Goal: Task Accomplishment & Management: Complete application form

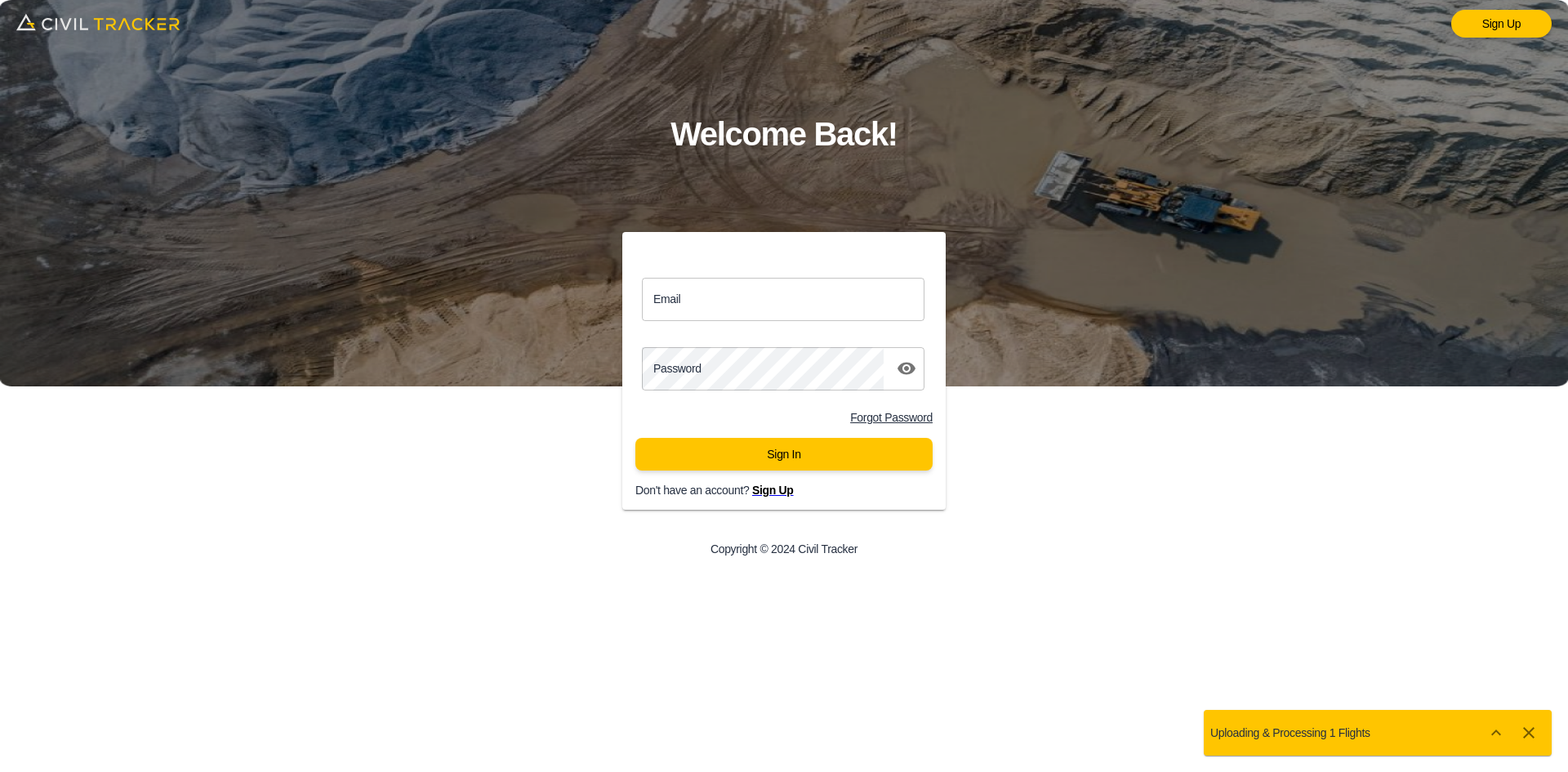
drag, startPoint x: 746, startPoint y: 290, endPoint x: 756, endPoint y: 300, distance: 14.1
click at [746, 290] on input "Email" at bounding box center [784, 299] width 282 height 43
type input "[EMAIL_ADDRESS][DOMAIN_NAME]"
click at [798, 453] on button "Sign In" at bounding box center [784, 454] width 297 height 33
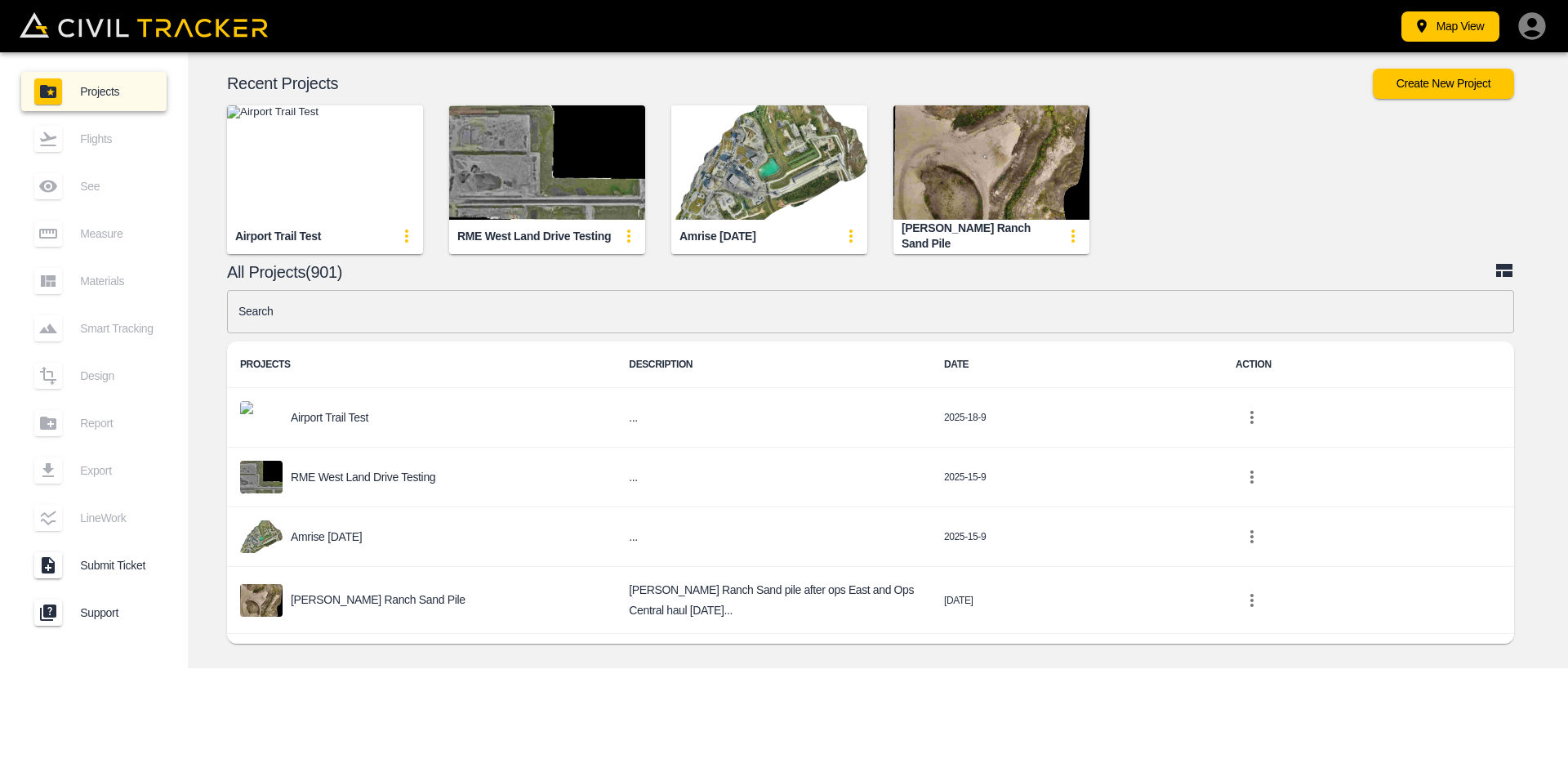
click at [391, 167] on img "button" at bounding box center [324, 163] width 196 height 114
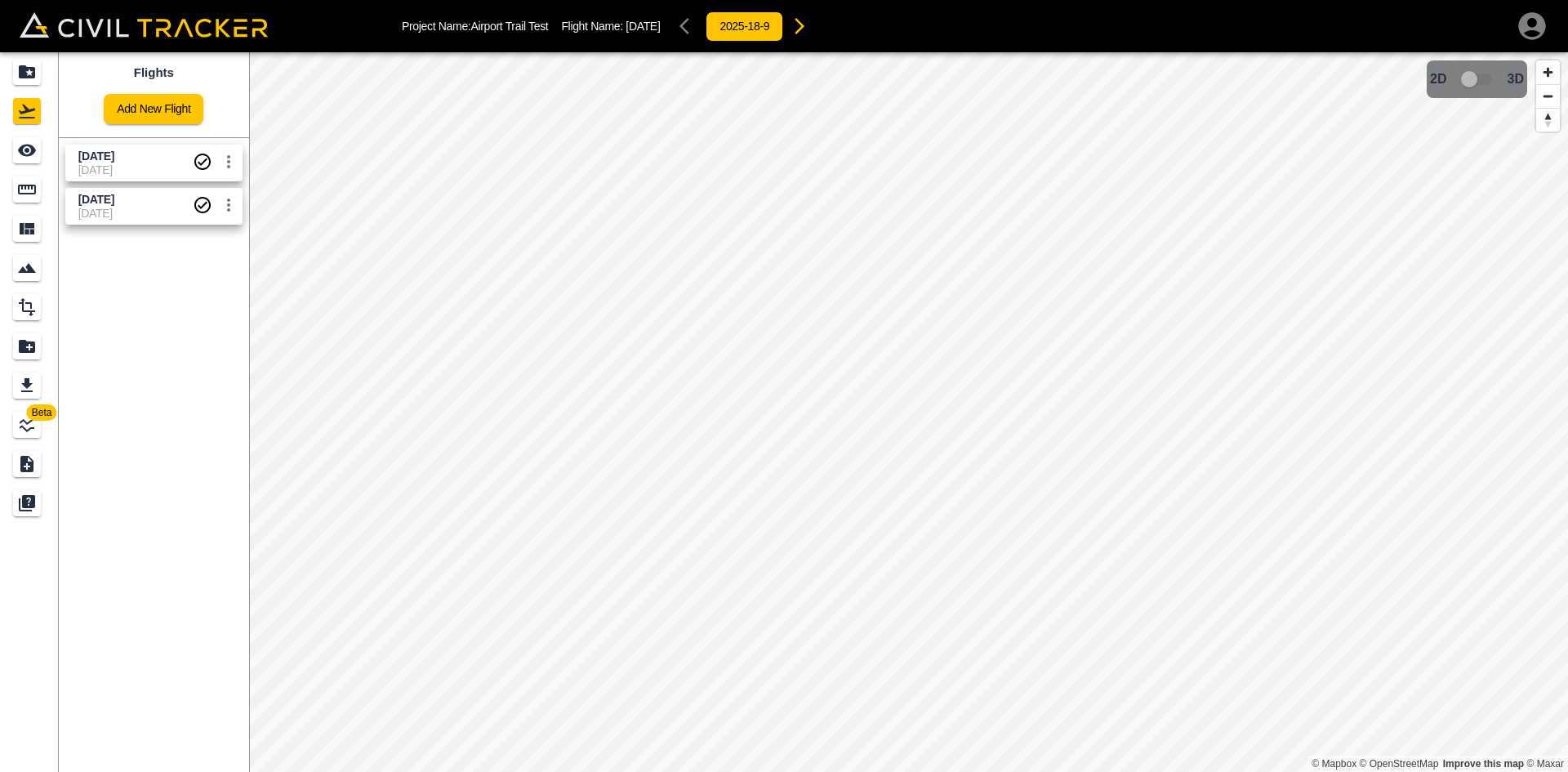
click at [228, 159] on icon "settings" at bounding box center [229, 162] width 20 height 20
click at [196, 225] on h6 "Delete" at bounding box center [211, 224] width 40 height 10
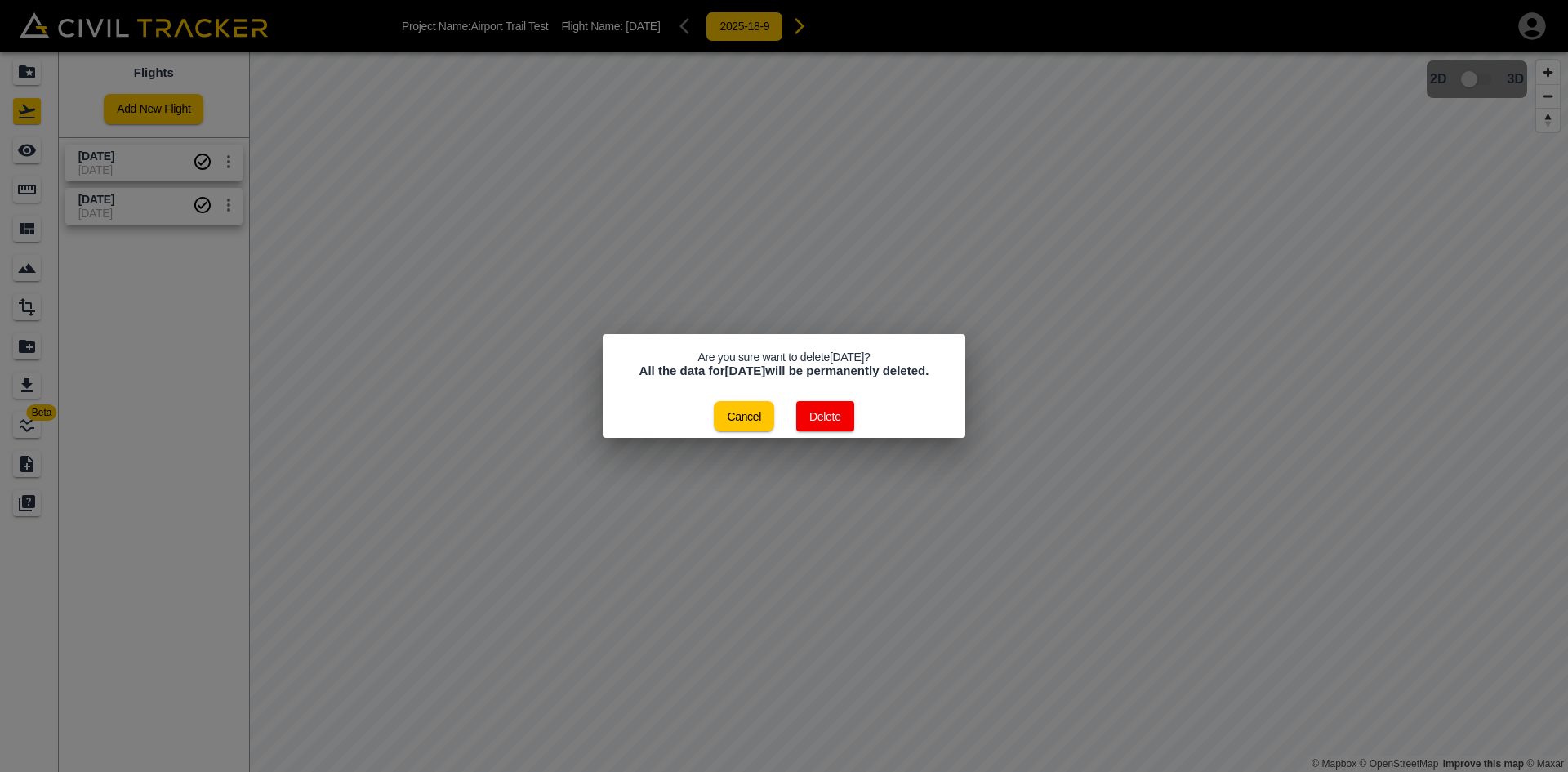
click at [810, 422] on button "Delete" at bounding box center [826, 416] width 58 height 31
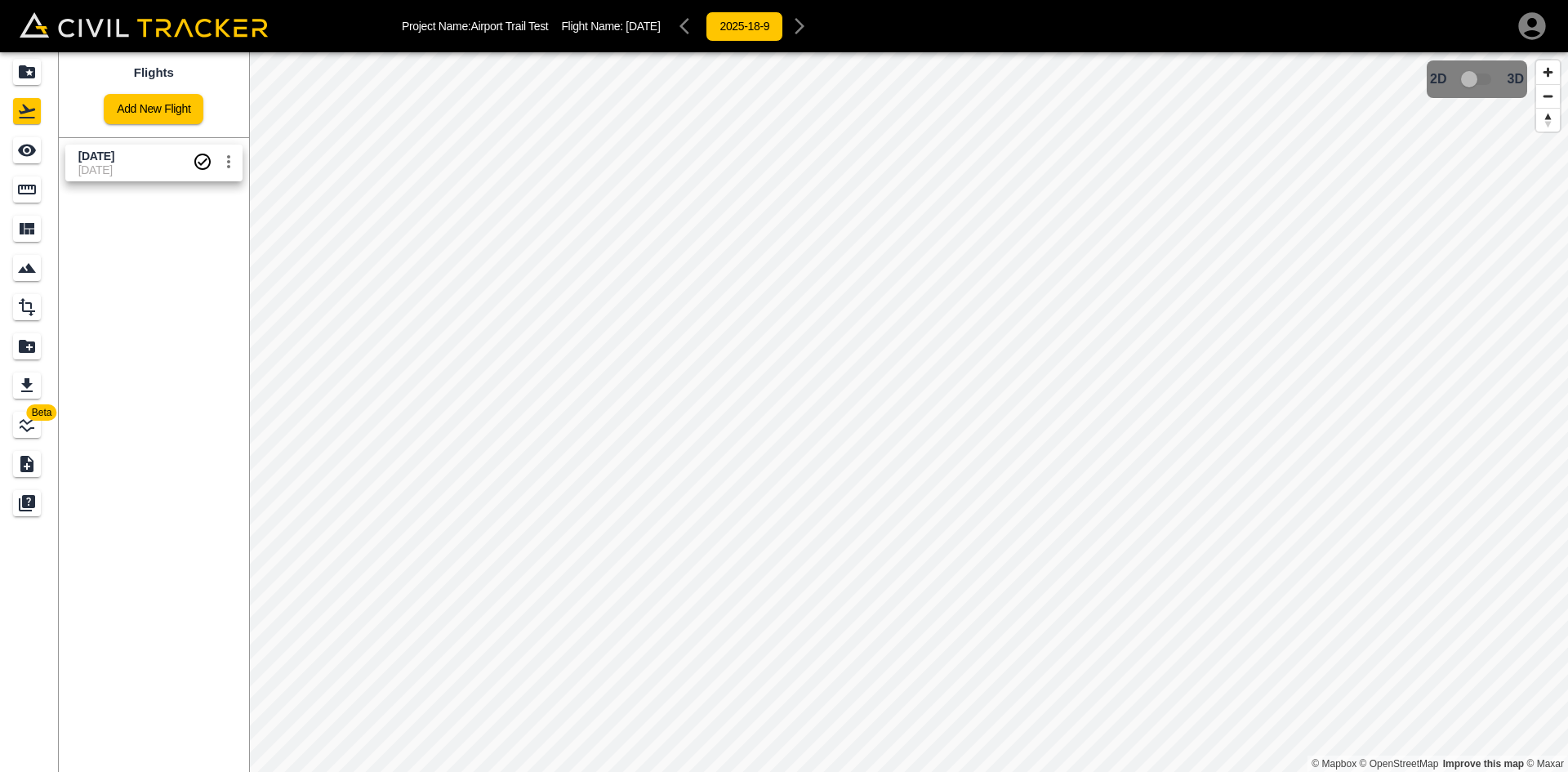
click at [229, 166] on icon "settings" at bounding box center [229, 162] width 3 height 13
click at [182, 226] on div at bounding box center [168, 224] width 45 height 33
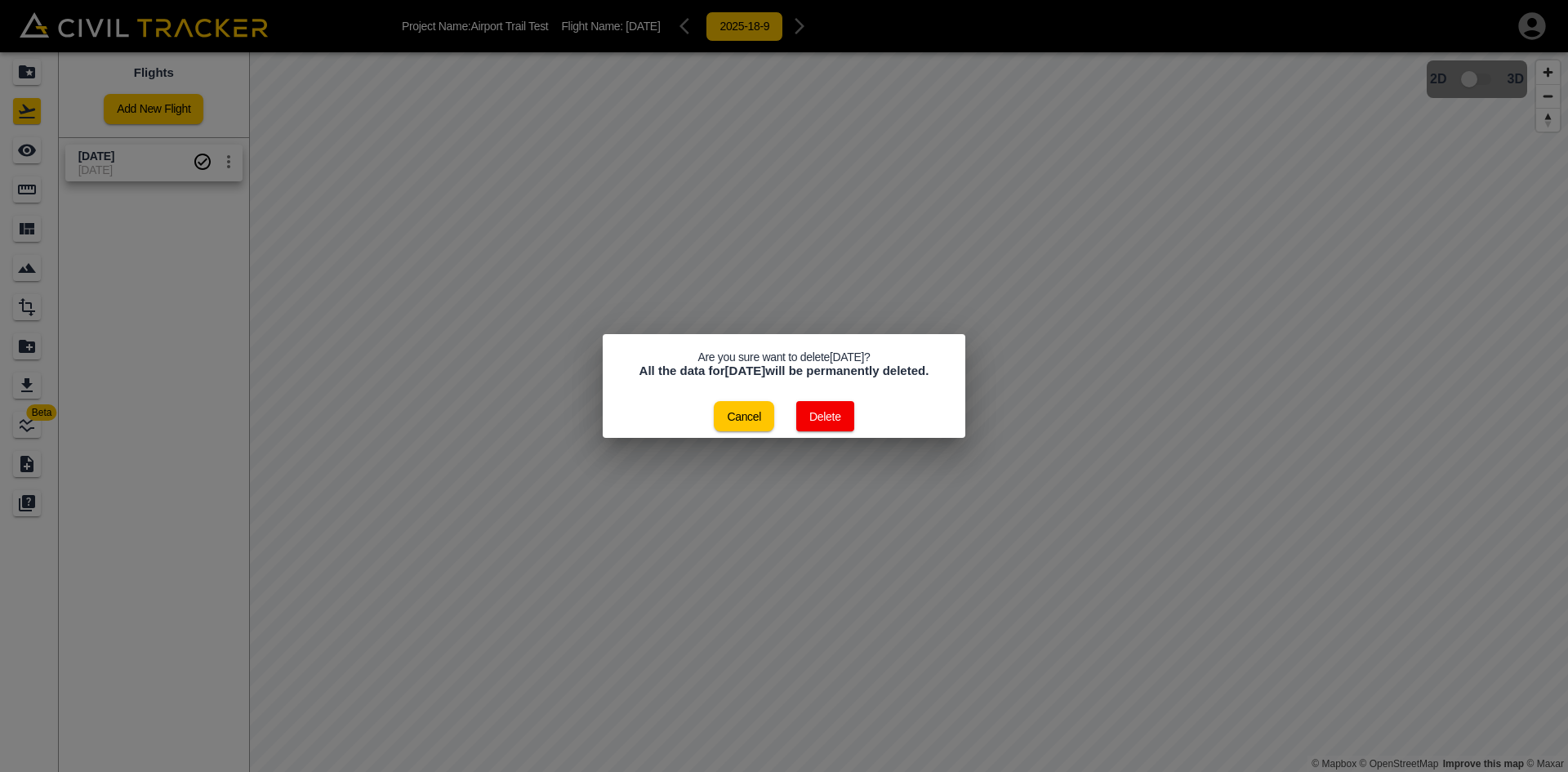
click at [823, 418] on button "Delete" at bounding box center [826, 416] width 58 height 31
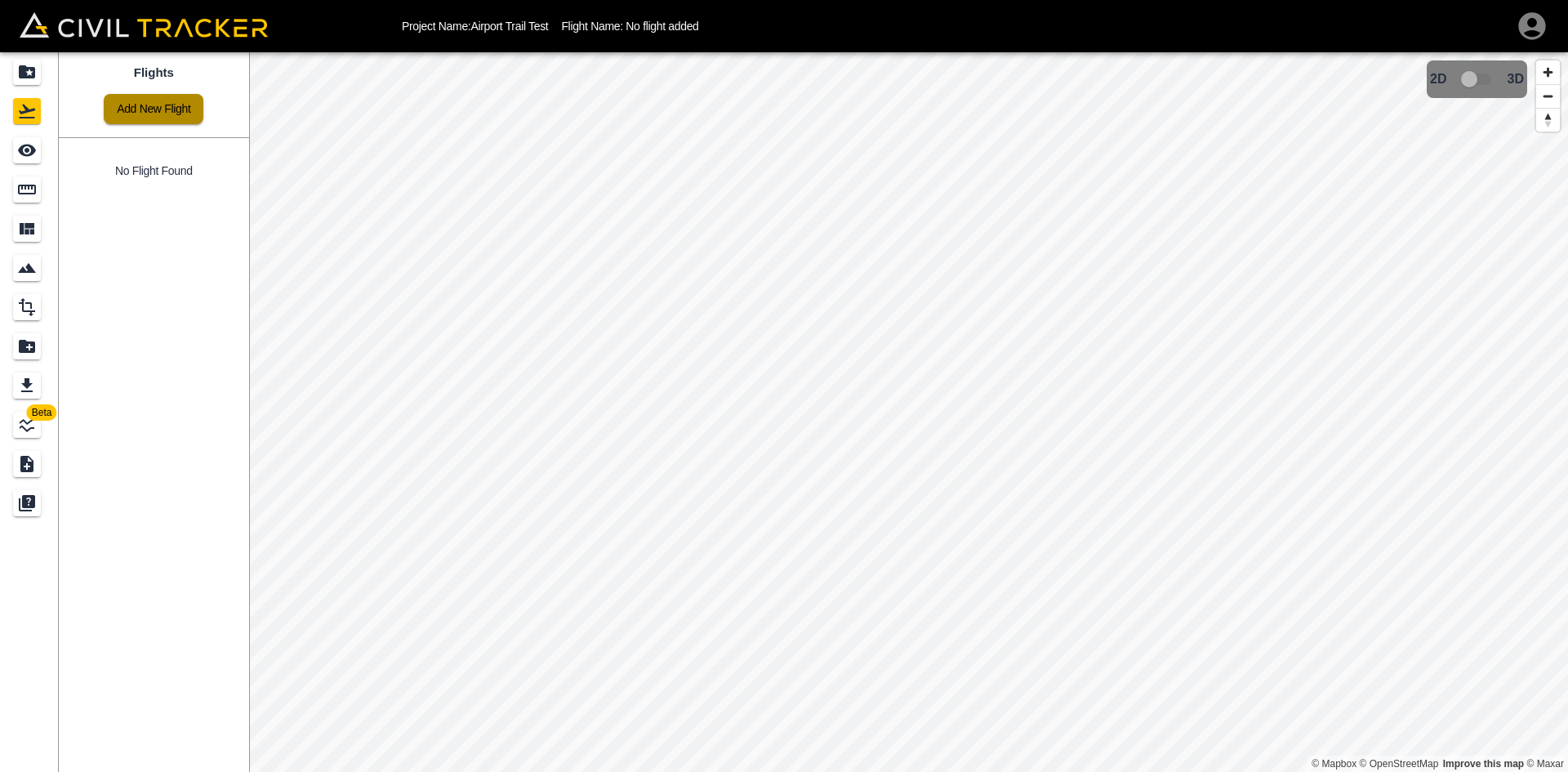
click at [175, 115] on link "Add New Flight" at bounding box center [154, 109] width 100 height 31
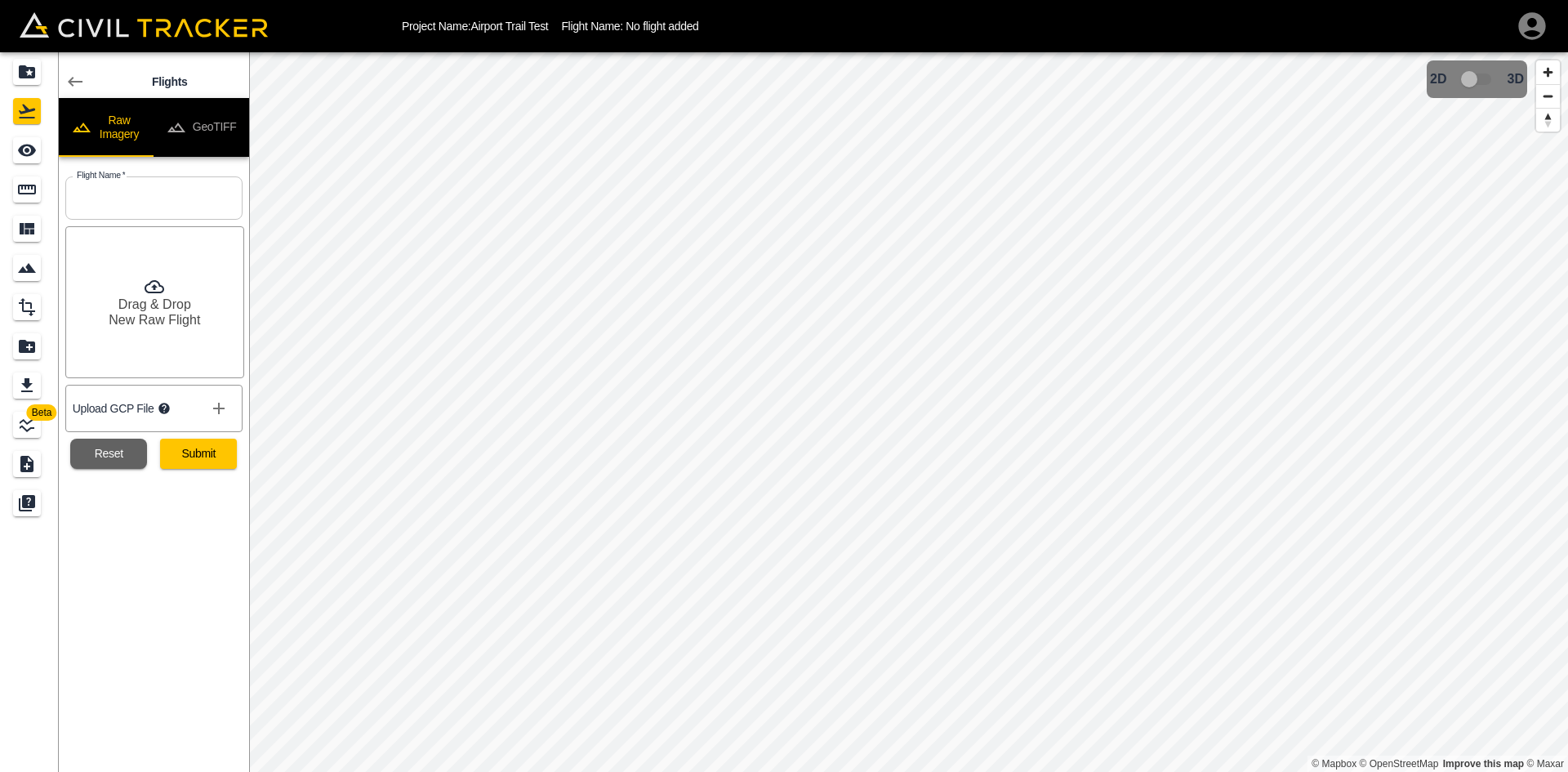
click at [230, 123] on button "GeoTIFF" at bounding box center [201, 127] width 96 height 59
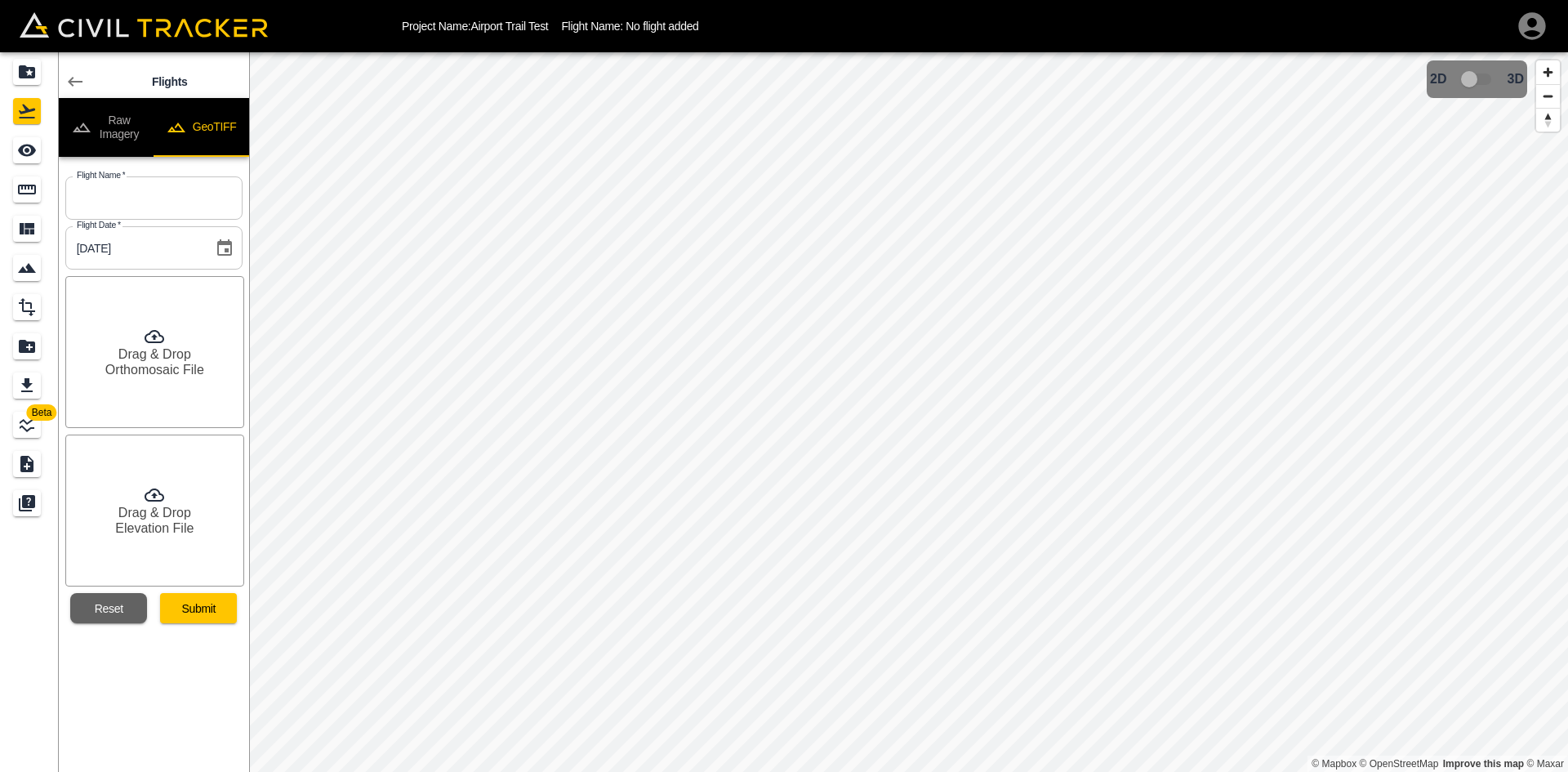
click at [206, 190] on input "text" at bounding box center [154, 198] width 178 height 43
type input "[DATE]"
click at [169, 367] on h6 "Orthomosaic File" at bounding box center [155, 369] width 99 height 16
click at [154, 542] on div "Drag & Drop Elevation File" at bounding box center [154, 510] width 179 height 152
click at [203, 613] on button "Submit" at bounding box center [198, 608] width 77 height 31
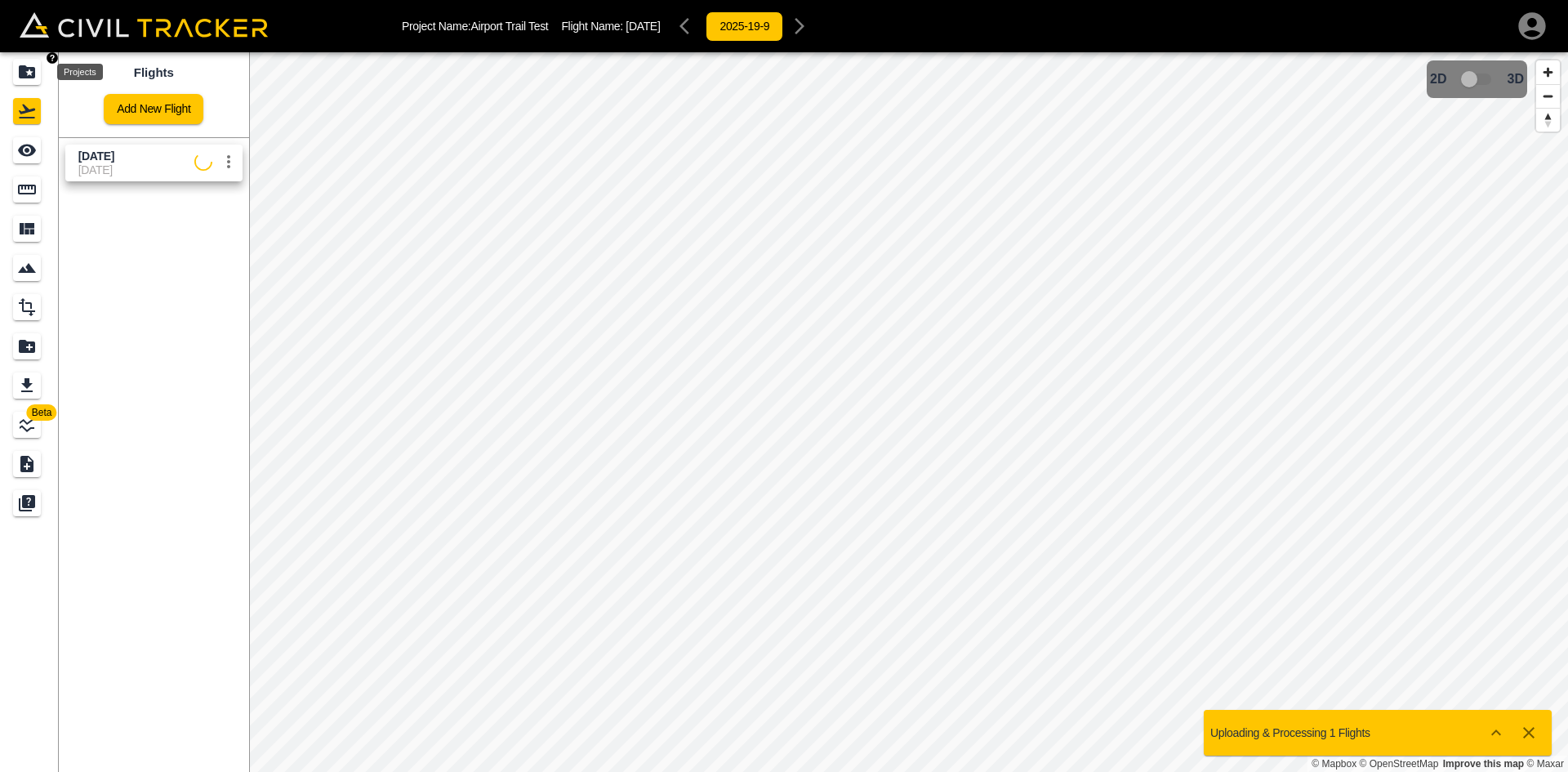
drag, startPoint x: 34, startPoint y: 83, endPoint x: 724, endPoint y: 727, distance: 943.8
click at [34, 83] on div "Projects" at bounding box center [27, 72] width 28 height 26
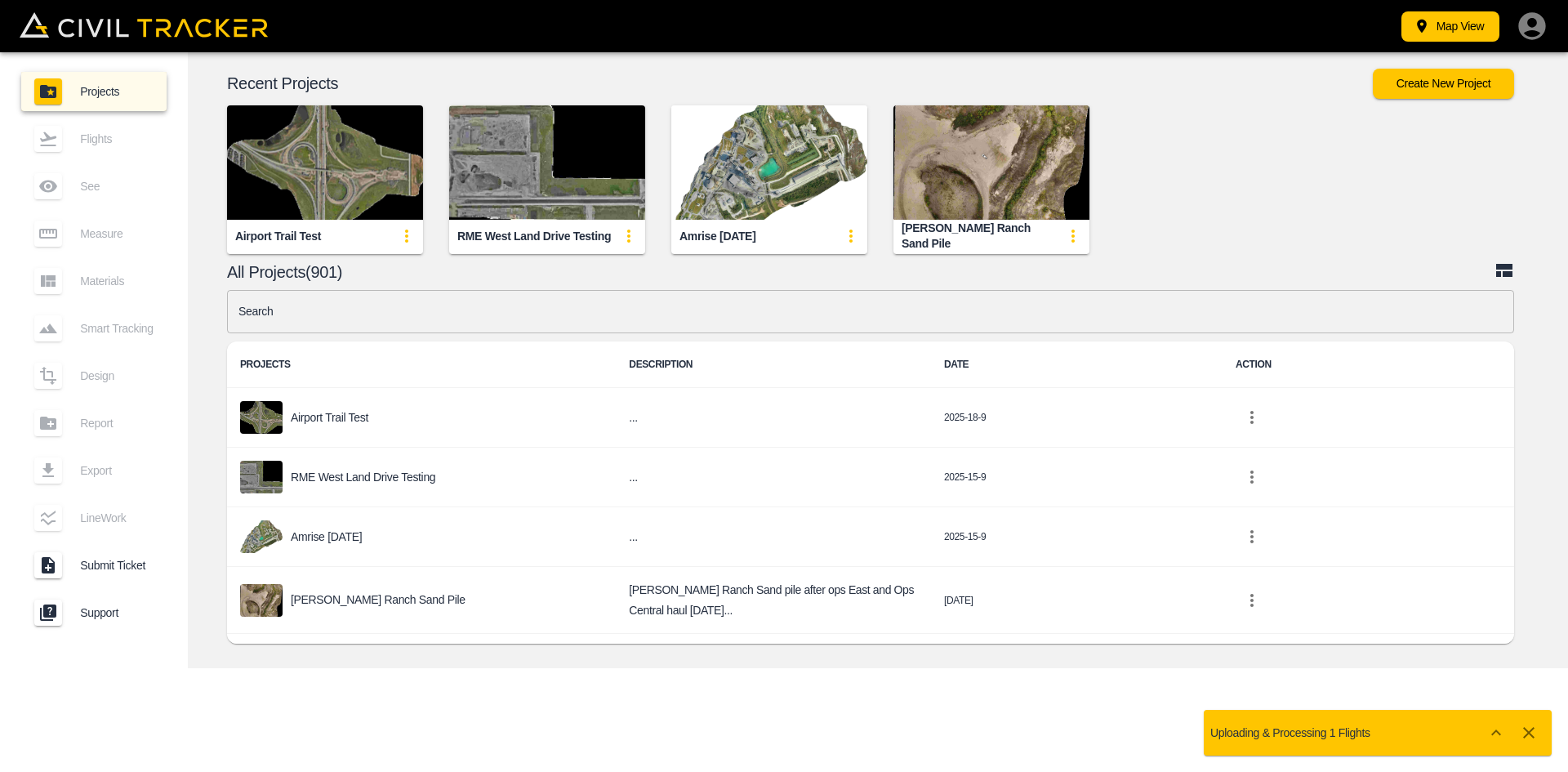
click at [319, 215] on img "button" at bounding box center [324, 163] width 196 height 114
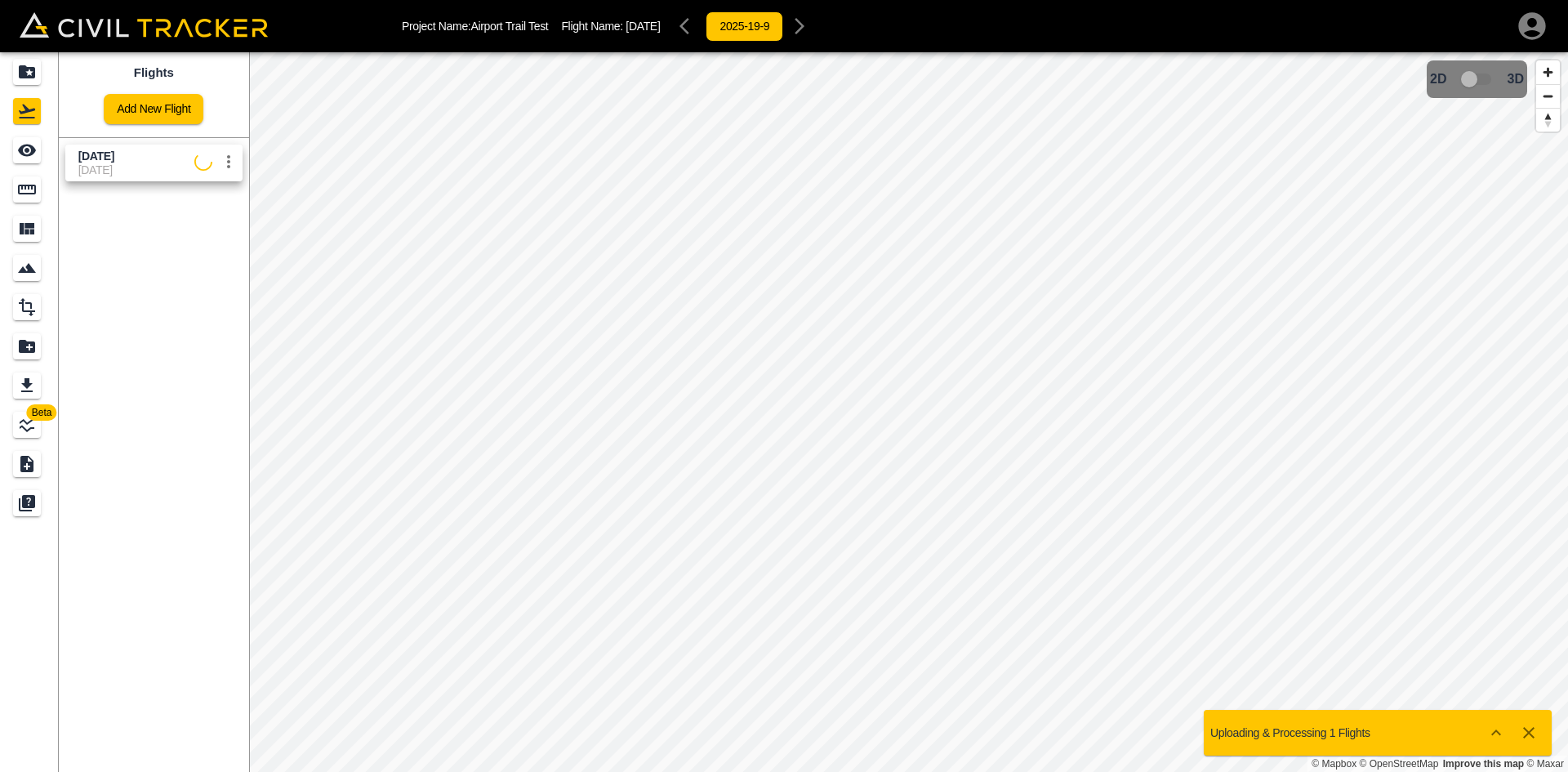
click at [126, 166] on span "[DATE]" at bounding box center [136, 170] width 116 height 13
drag, startPoint x: 28, startPoint y: 153, endPoint x: 83, endPoint y: 153, distance: 55.0
click at [29, 153] on icon "See" at bounding box center [27, 150] width 20 height 20
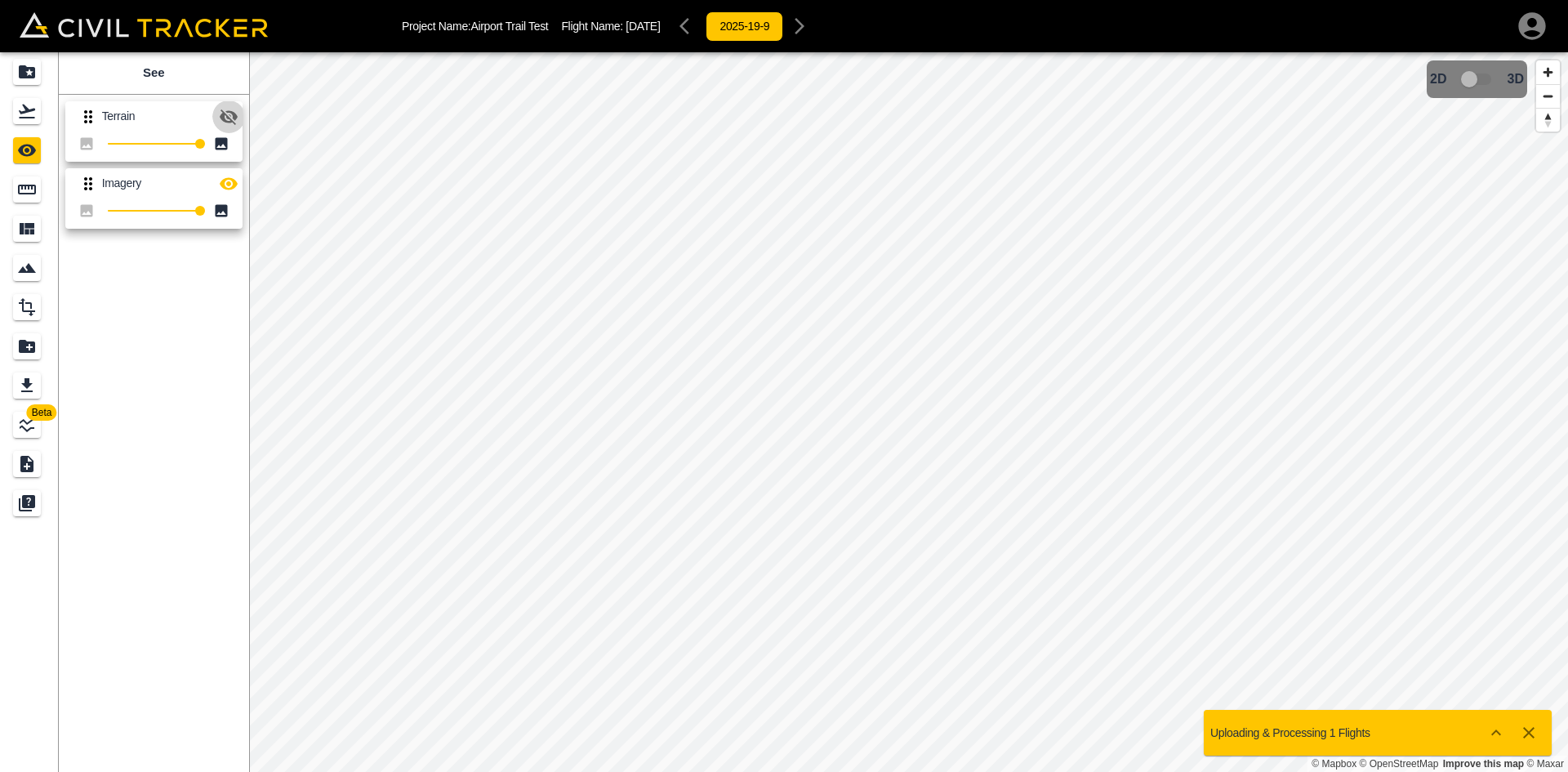
click at [225, 125] on icon "button" at bounding box center [229, 117] width 20 height 20
click at [38, 116] on div "Flights" at bounding box center [27, 111] width 28 height 26
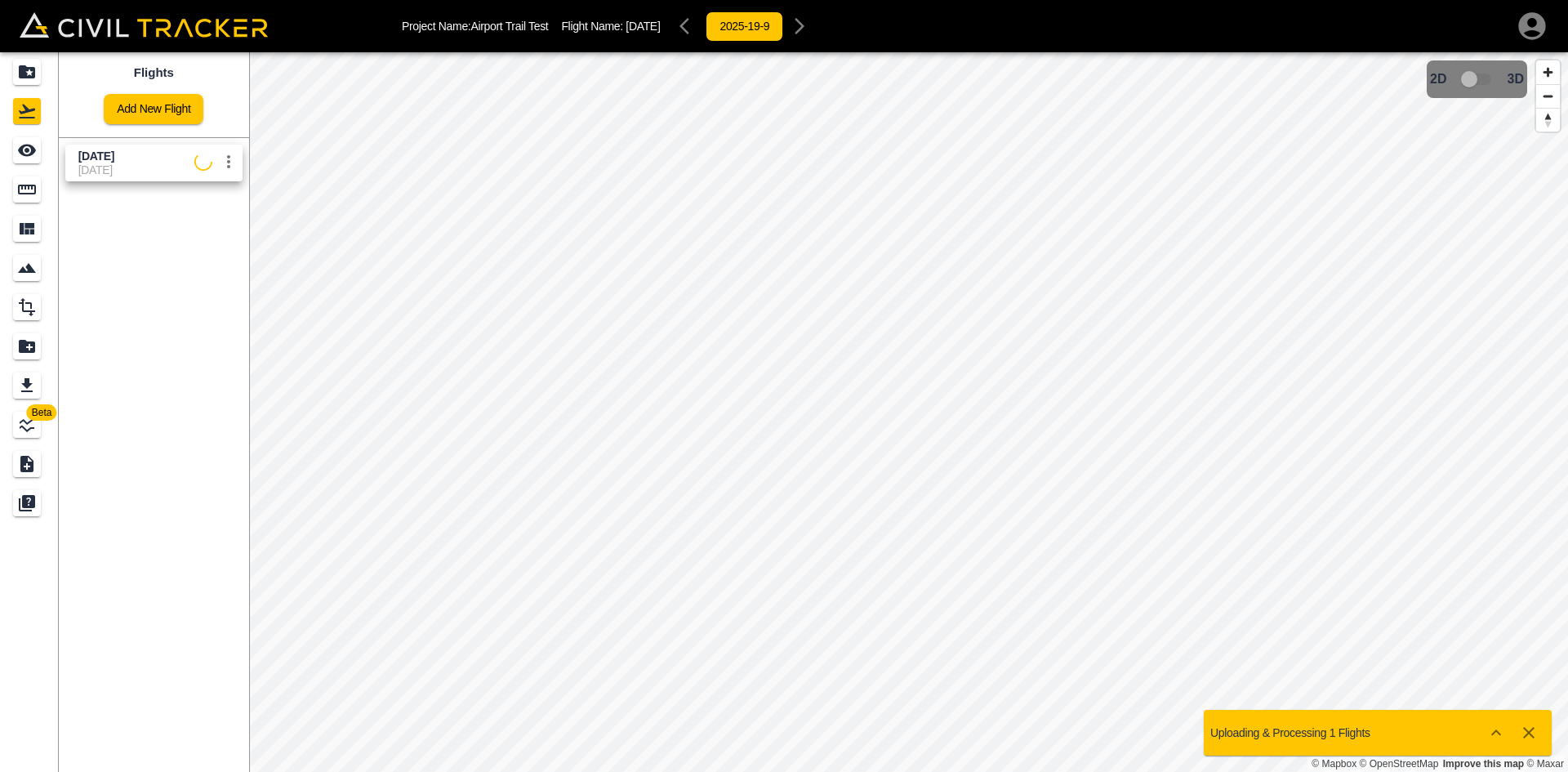
click at [243, 116] on div "Flights Add New Flight" at bounding box center [154, 94] width 191 height 85
drag, startPoint x: 242, startPoint y: 116, endPoint x: 235, endPoint y: 126, distance: 12.2
click at [242, 116] on div "Flights Add New Flight" at bounding box center [154, 94] width 191 height 85
click at [216, 103] on div "Flights Add New Flight" at bounding box center [154, 94] width 191 height 85
click at [219, 107] on div "Flights Add New Flight" at bounding box center [154, 94] width 191 height 85
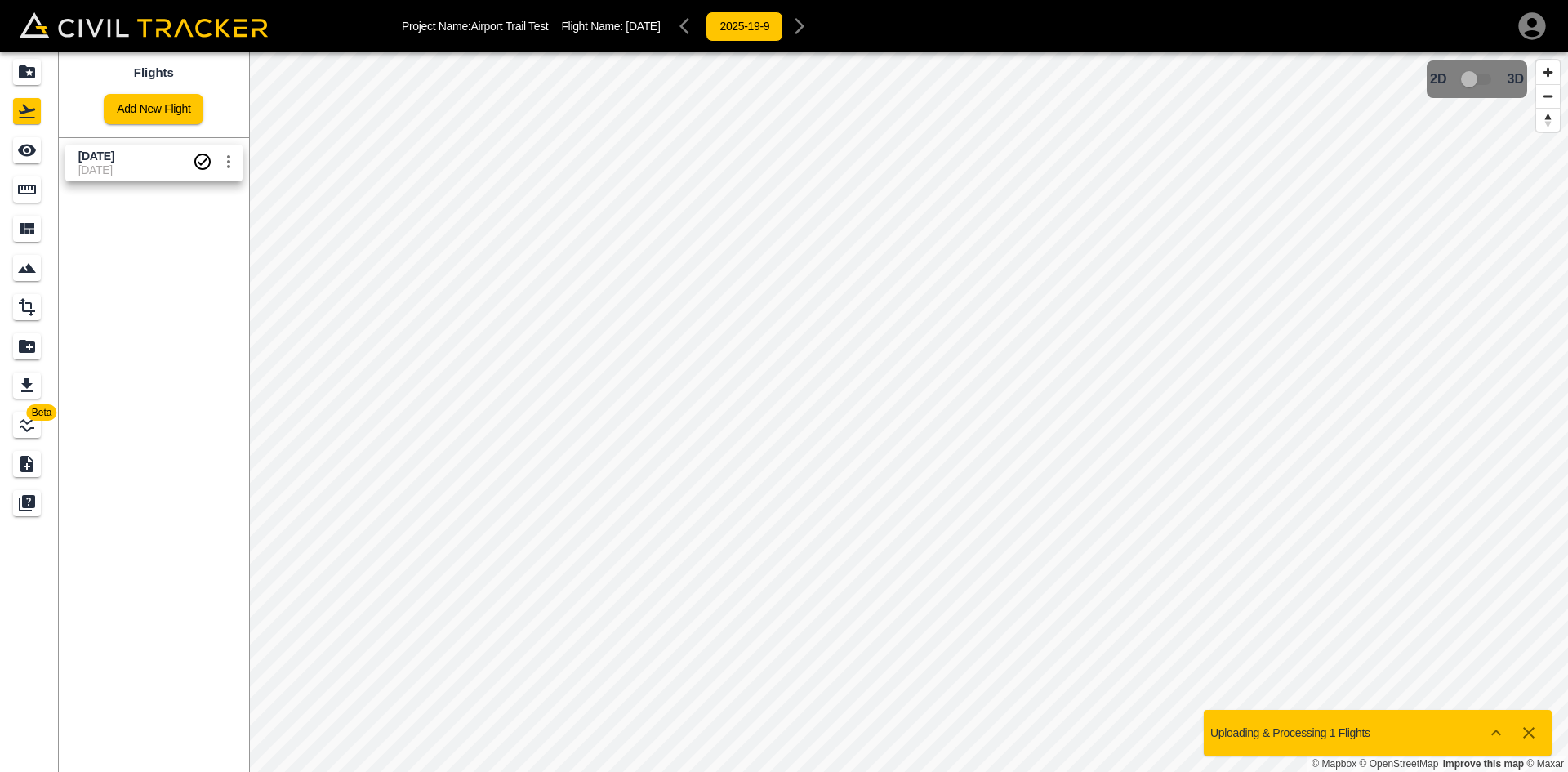
click at [181, 109] on link "Add New Flight" at bounding box center [154, 109] width 100 height 31
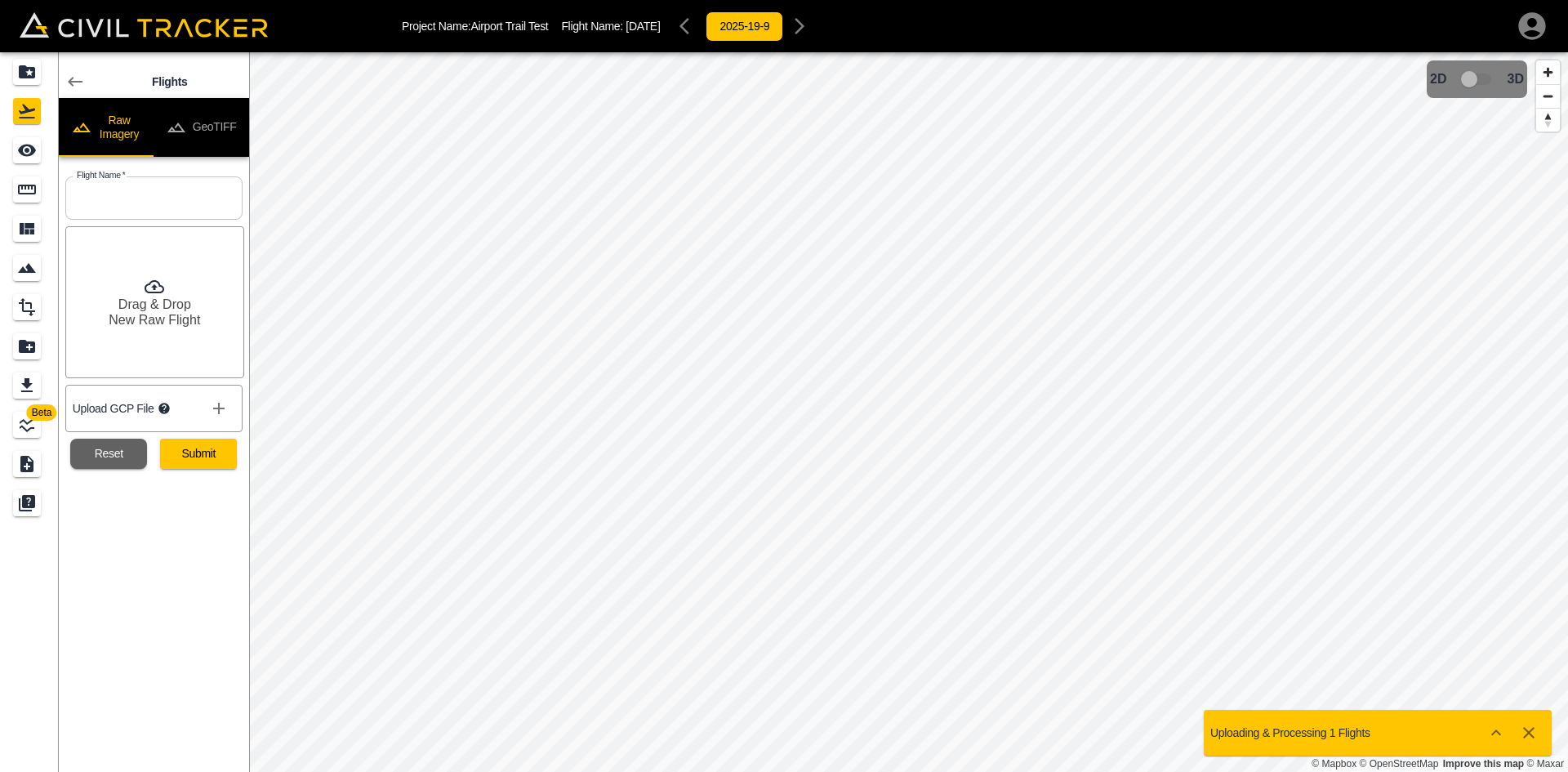
click at [213, 102] on button "GeoTIFF" at bounding box center [201, 127] width 96 height 59
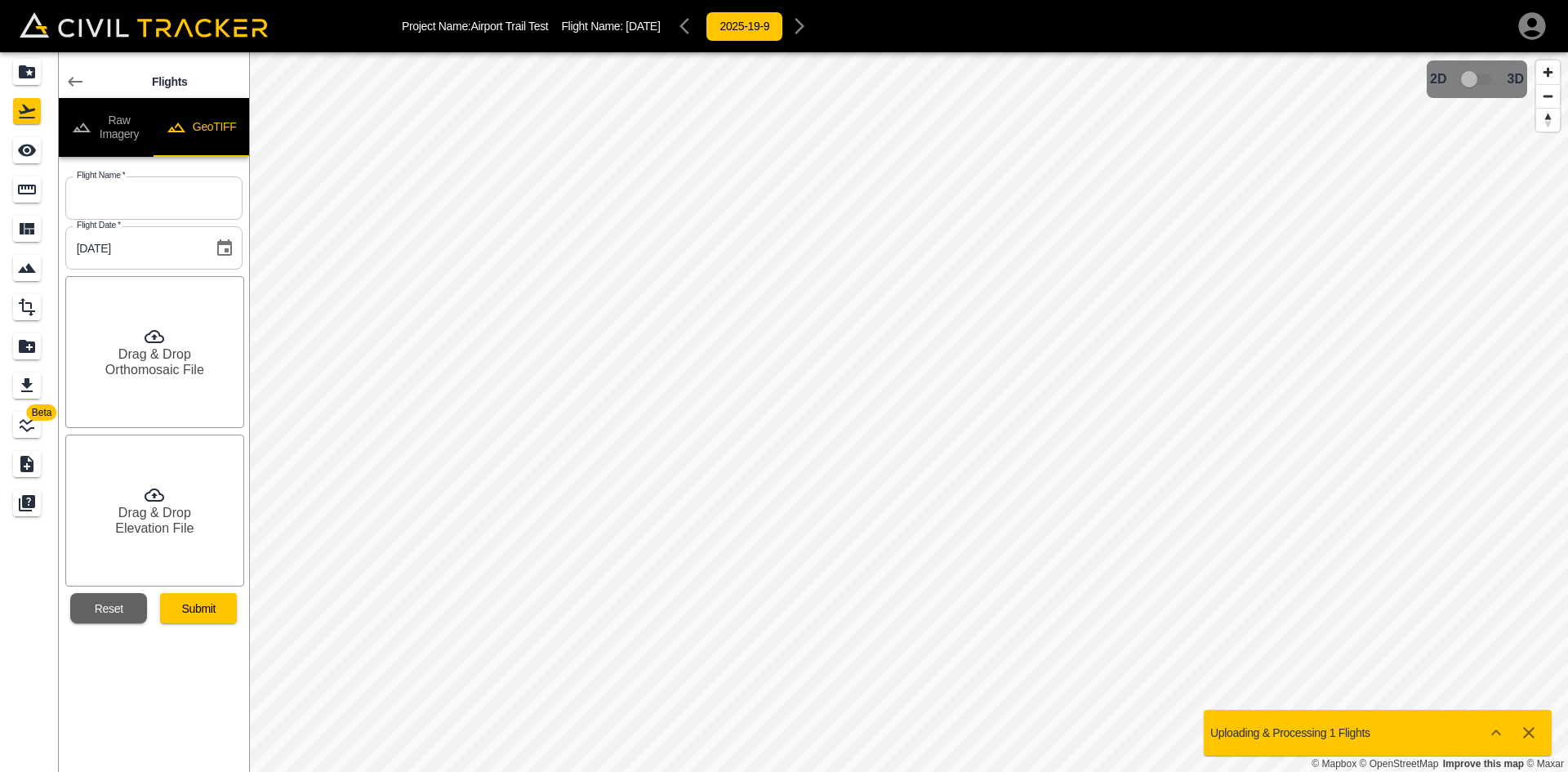
click at [214, 114] on button "GeoTIFF" at bounding box center [201, 127] width 96 height 59
click at [166, 206] on input "text" at bounding box center [154, 198] width 178 height 43
type input "[DATE]"
click at [145, 362] on h6 "Orthomosaic File" at bounding box center [155, 369] width 99 height 16
click at [160, 515] on h6 "Drag & Drop" at bounding box center [154, 512] width 73 height 16
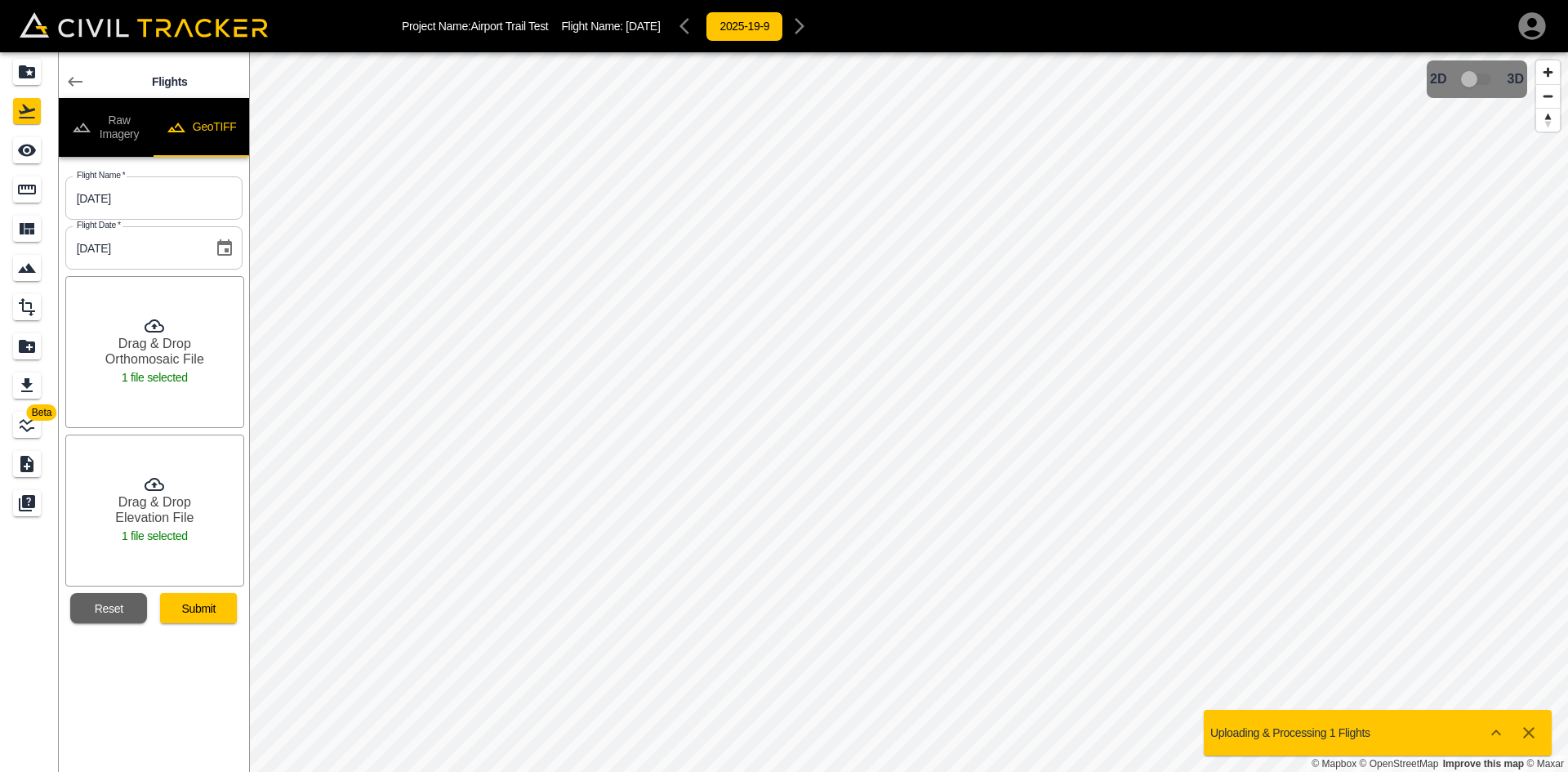
click at [206, 603] on button "Submit" at bounding box center [198, 608] width 77 height 31
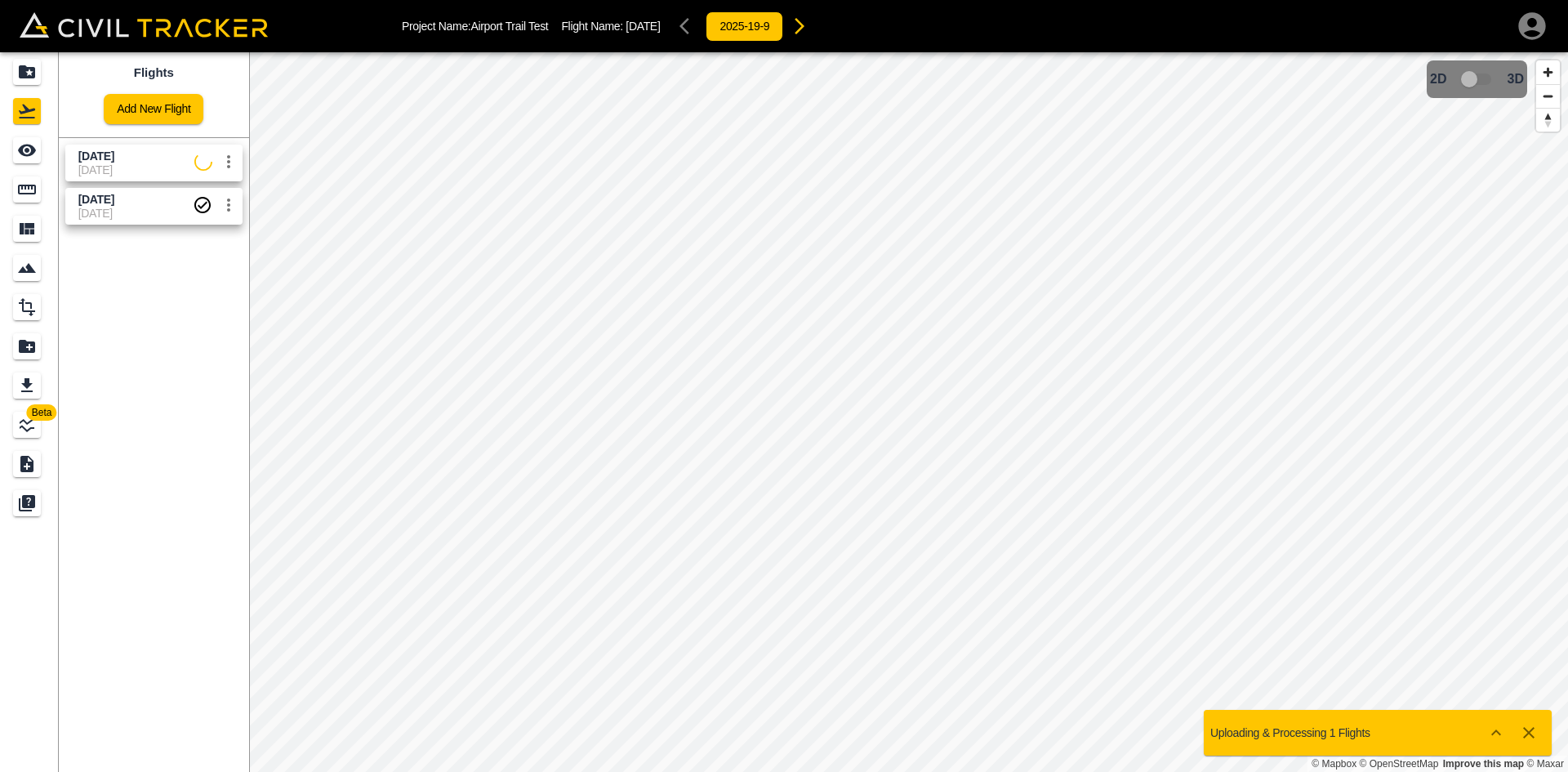
click at [1528, 730] on icon "button" at bounding box center [1529, 732] width 12 height 12
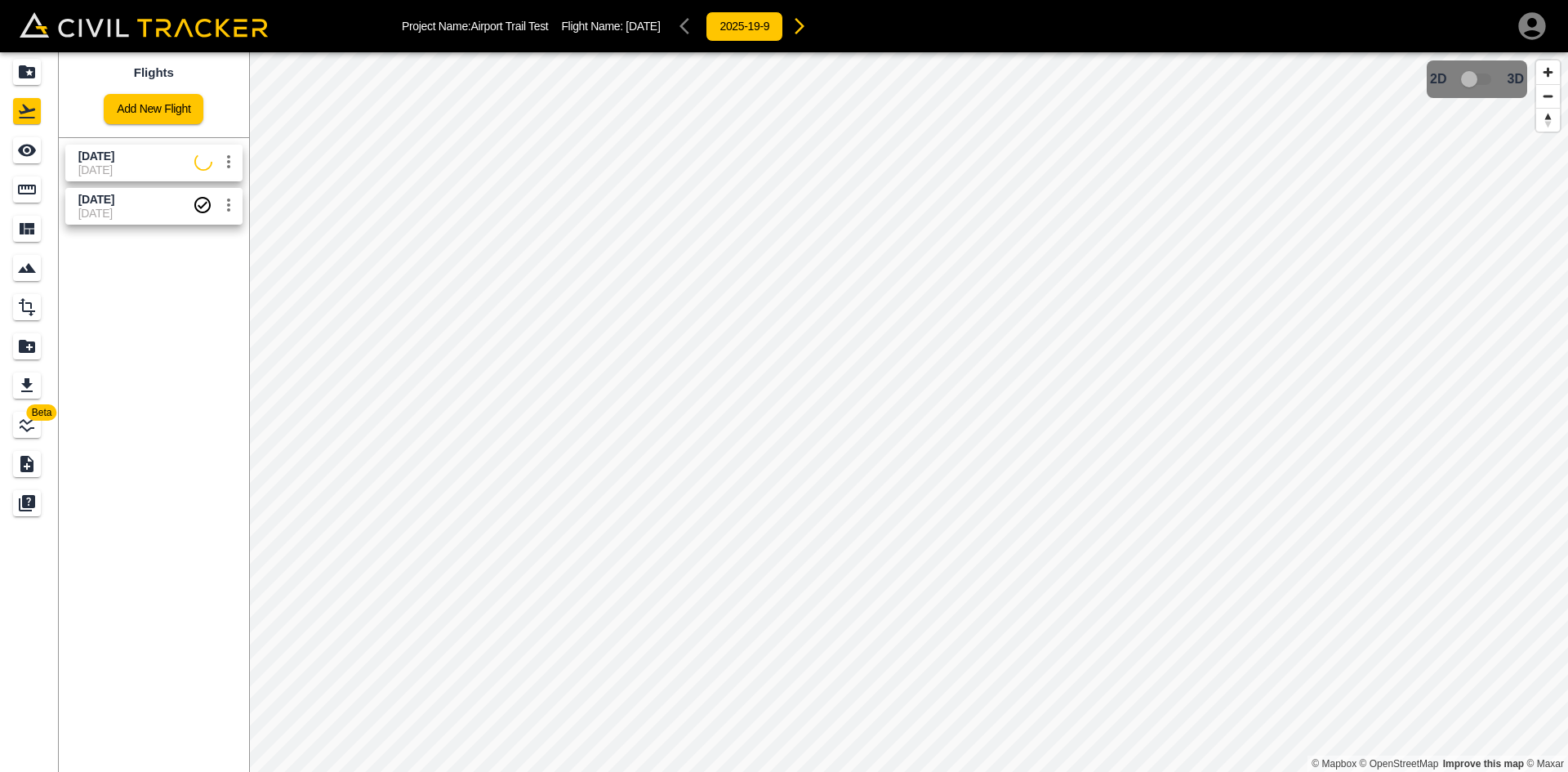
drag, startPoint x: 118, startPoint y: 173, endPoint x: 109, endPoint y: 173, distance: 9.0
click at [118, 173] on span "[DATE]" at bounding box center [136, 170] width 116 height 13
click at [26, 144] on icon "See" at bounding box center [27, 150] width 18 height 12
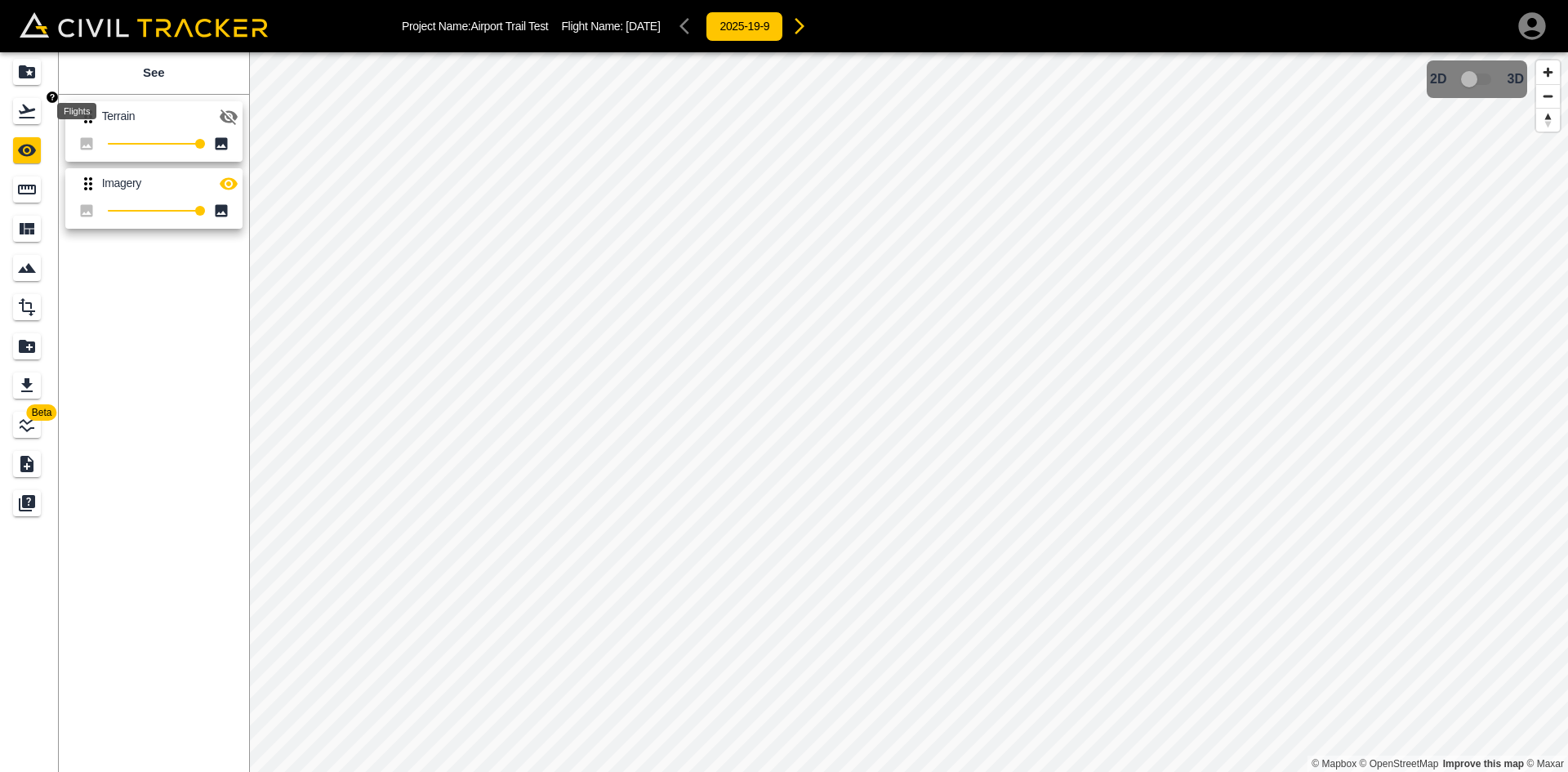
click at [28, 109] on icon "Flights" at bounding box center [27, 111] width 17 height 14
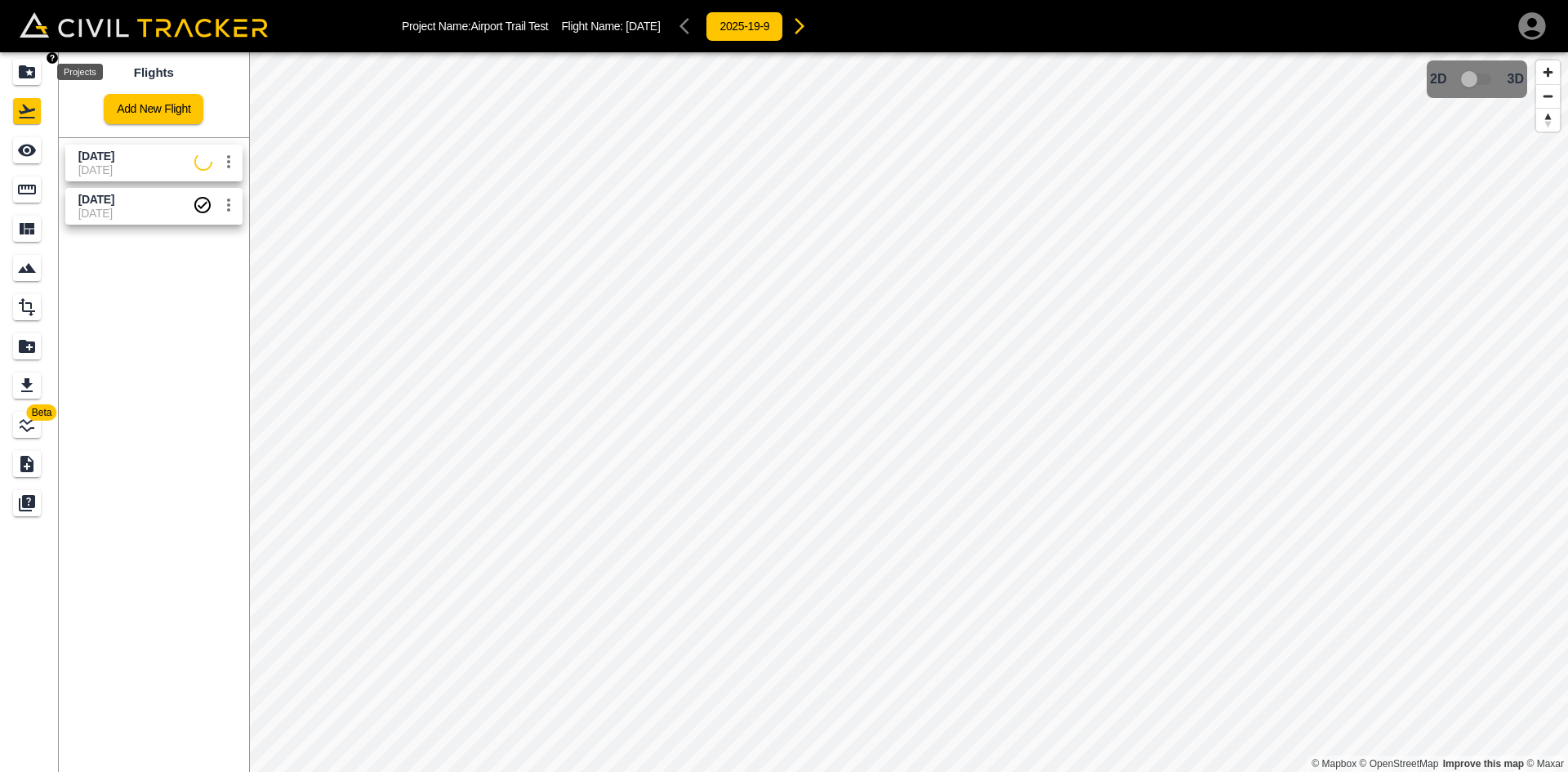
click at [28, 79] on icon "Projects" at bounding box center [27, 72] width 20 height 20
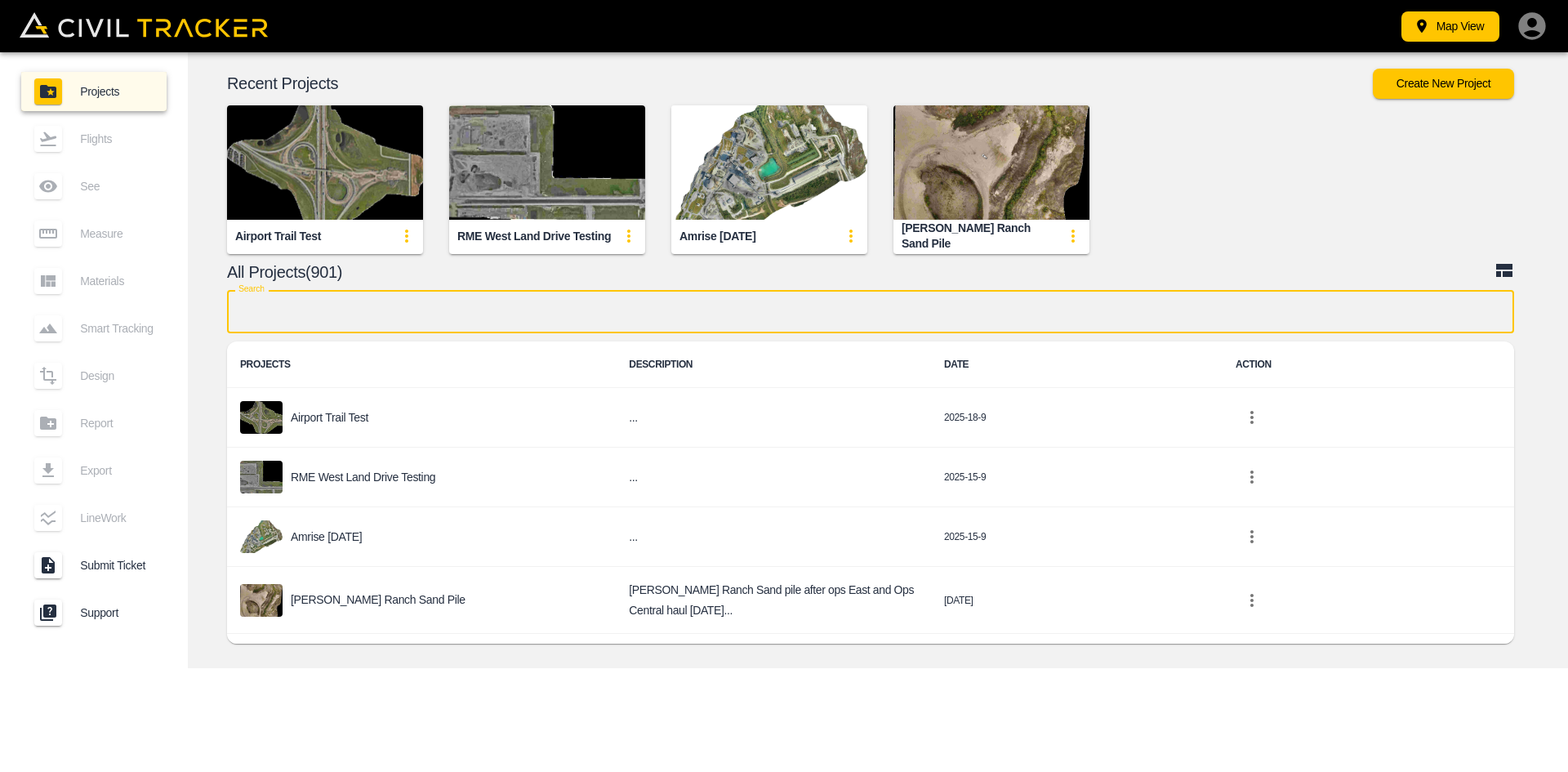
click at [512, 304] on input "text" at bounding box center [870, 311] width 1287 height 43
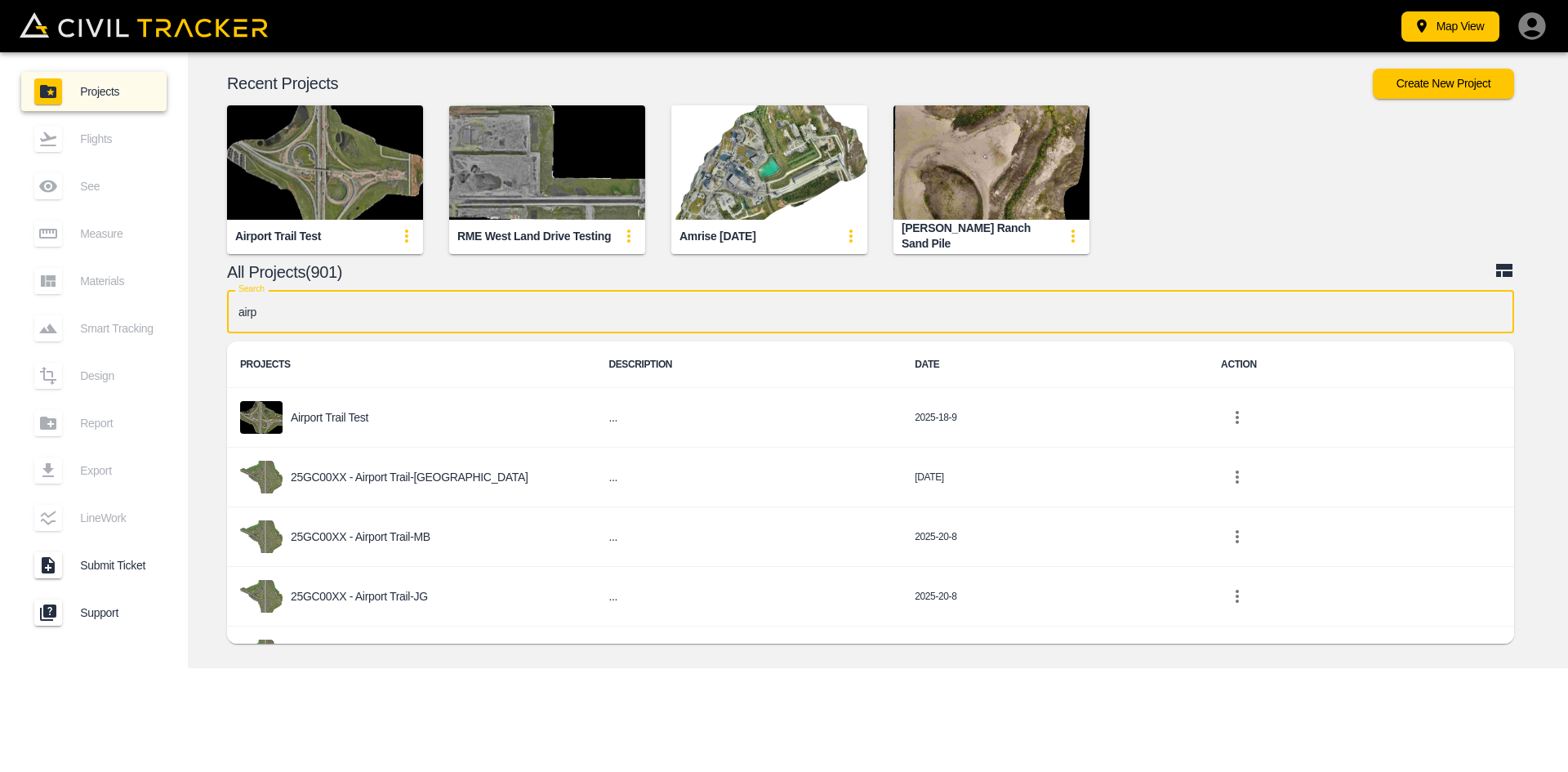
type input "airpo"
click at [367, 304] on input "airpo" at bounding box center [870, 311] width 1287 height 43
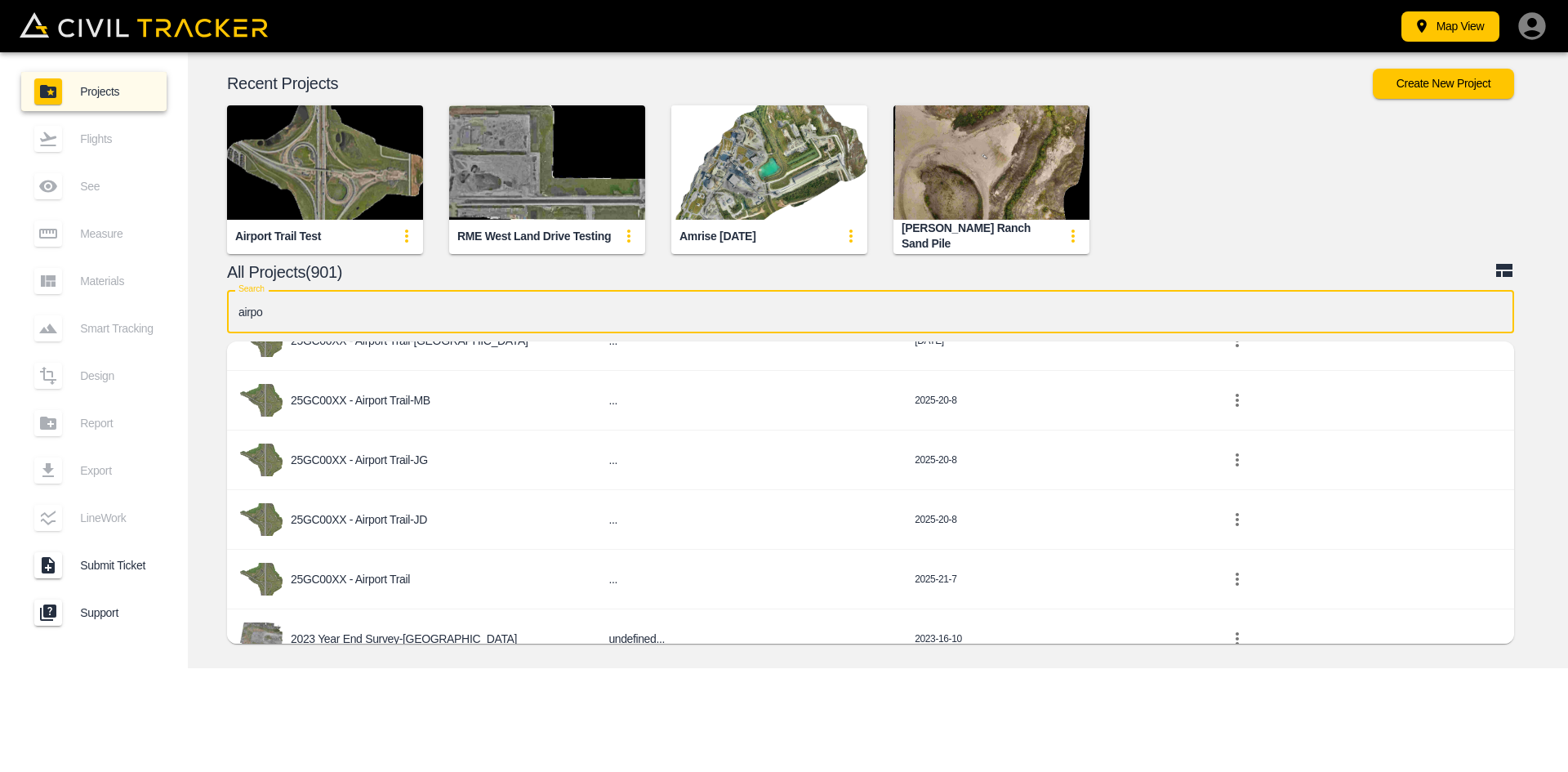
scroll to position [221, 0]
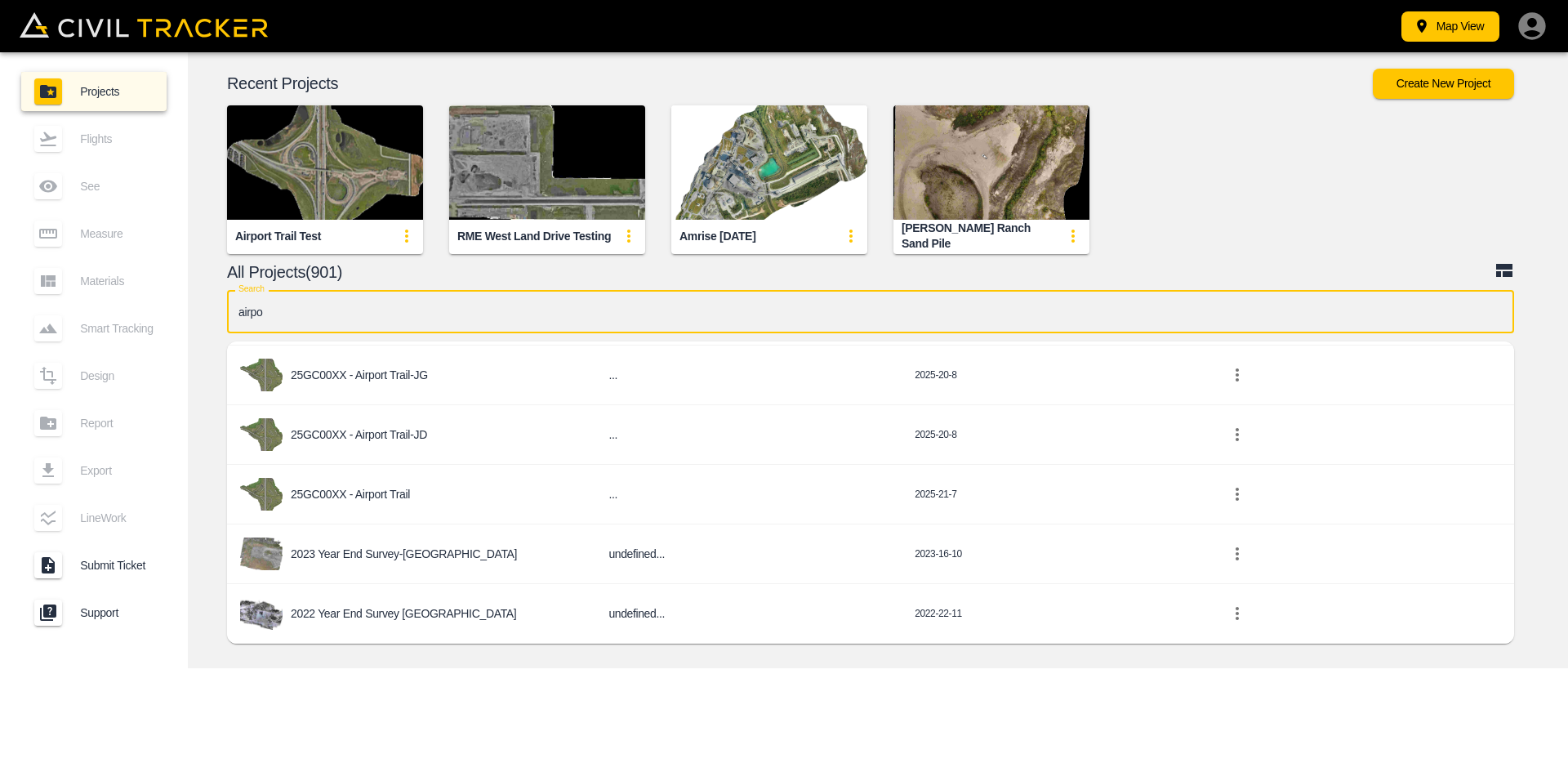
click at [388, 494] on p "25GC00XX - Airport Trail" at bounding box center [350, 495] width 119 height 13
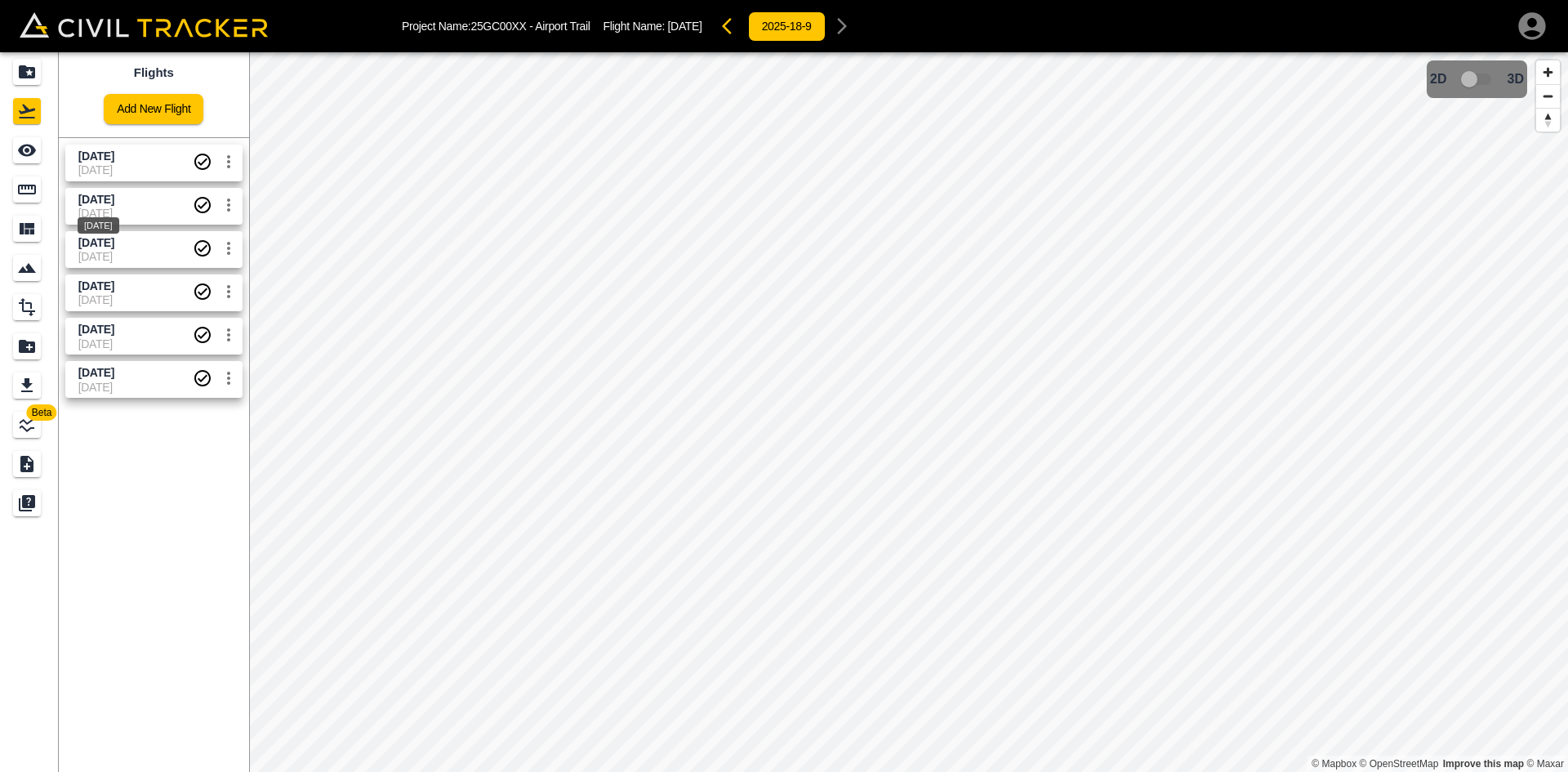
click at [114, 204] on span "[DATE]" at bounding box center [97, 199] width 36 height 13
click at [31, 154] on icon "See" at bounding box center [27, 150] width 18 height 12
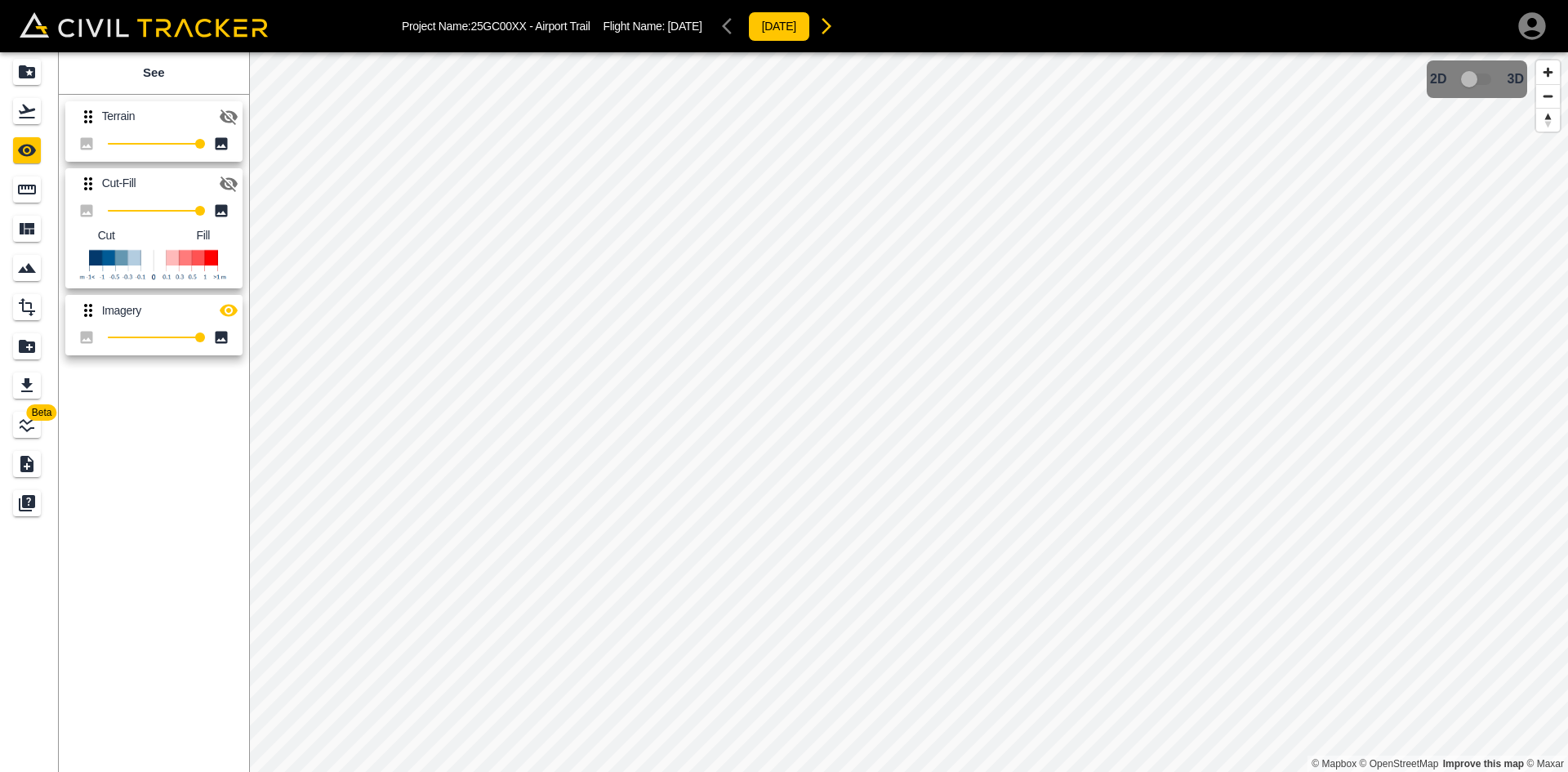
click at [228, 315] on icon "button" at bounding box center [229, 310] width 20 height 20
click at [222, 175] on icon "button" at bounding box center [229, 184] width 20 height 20
click at [38, 78] on div "Projects" at bounding box center [27, 72] width 28 height 26
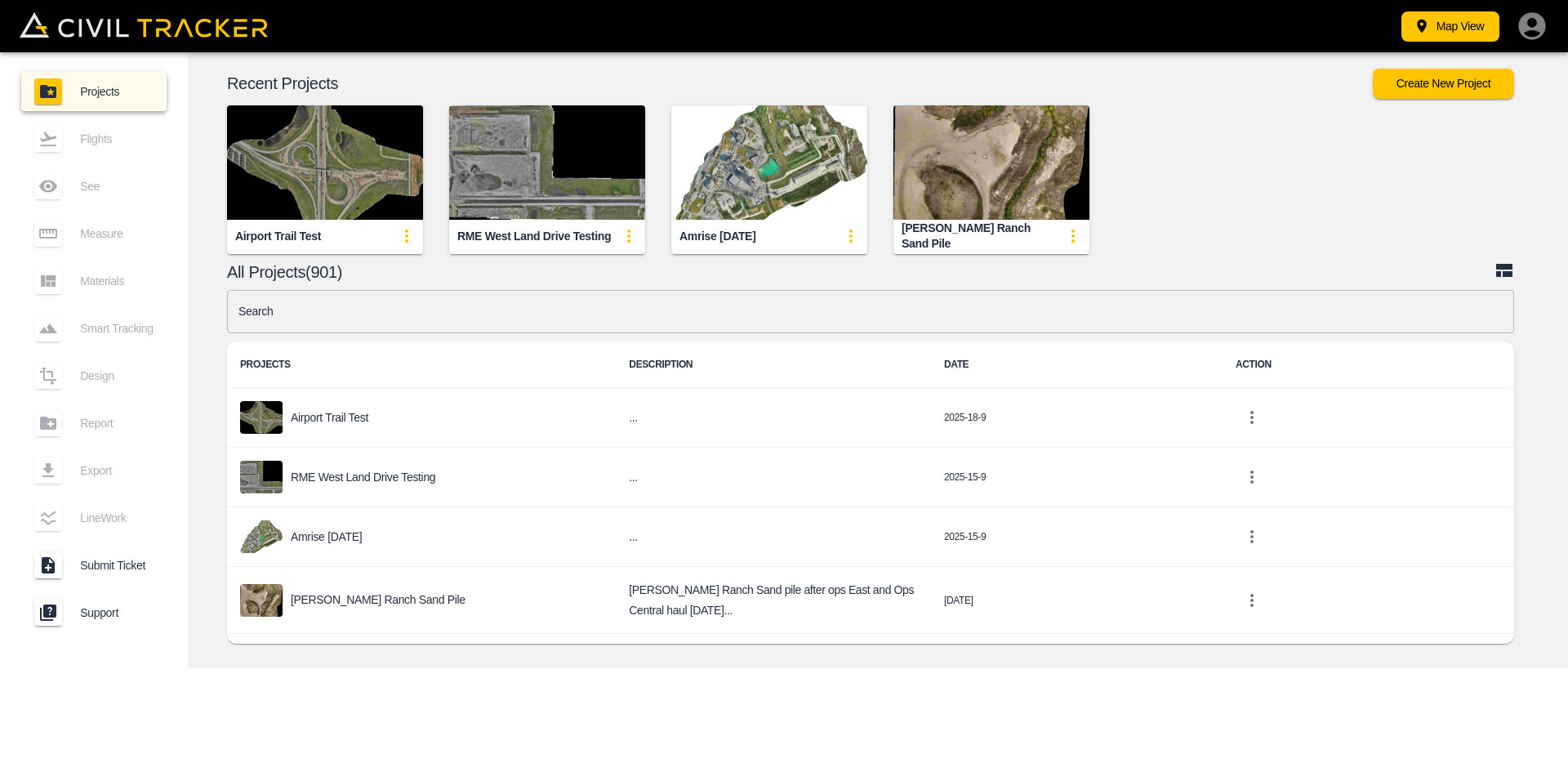
click at [375, 152] on img "button" at bounding box center [324, 163] width 196 height 114
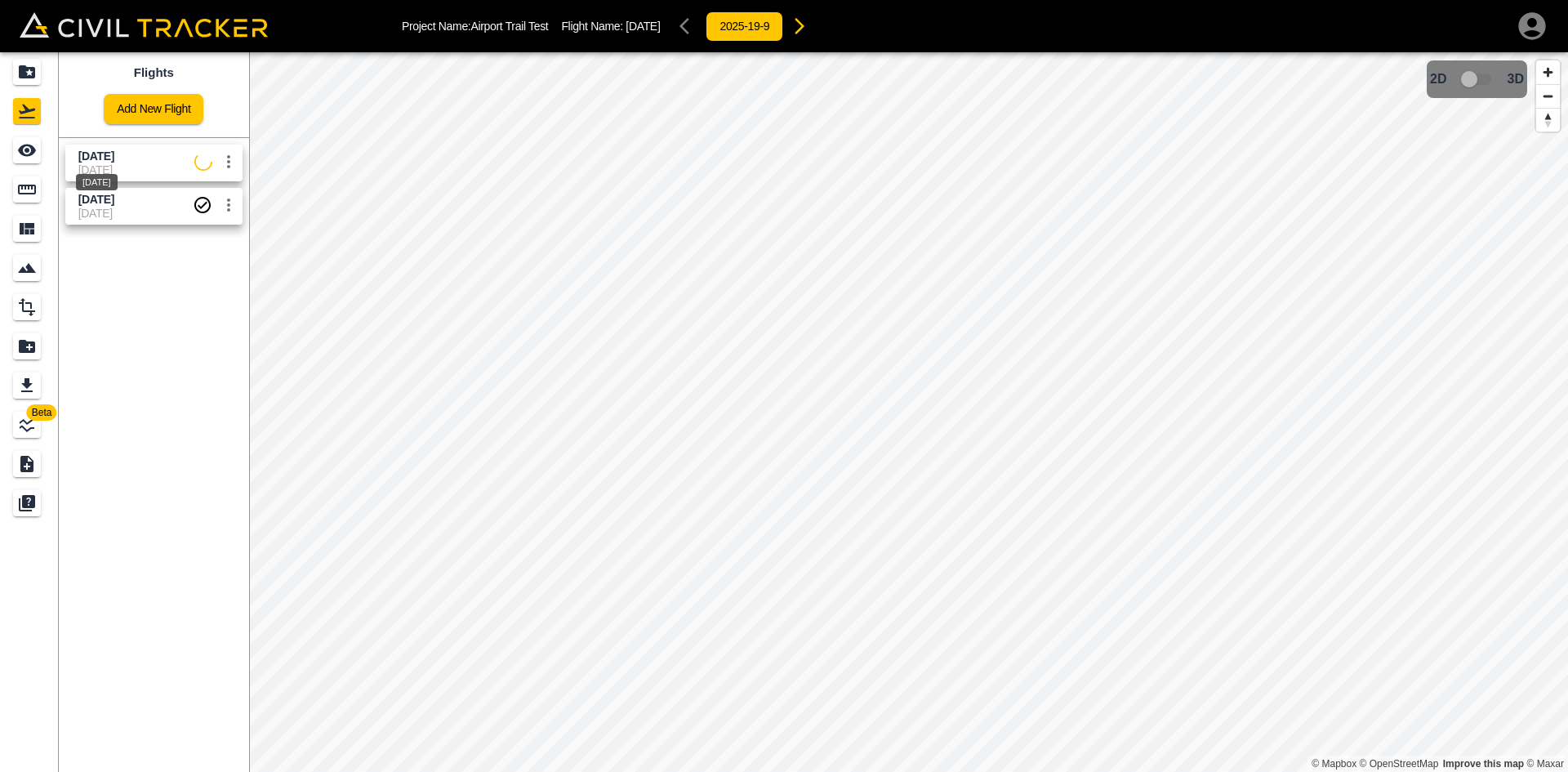
click at [111, 163] on div "[DATE]" at bounding box center [97, 178] width 45 height 30
click at [132, 123] on link "Add New Flight" at bounding box center [154, 109] width 100 height 31
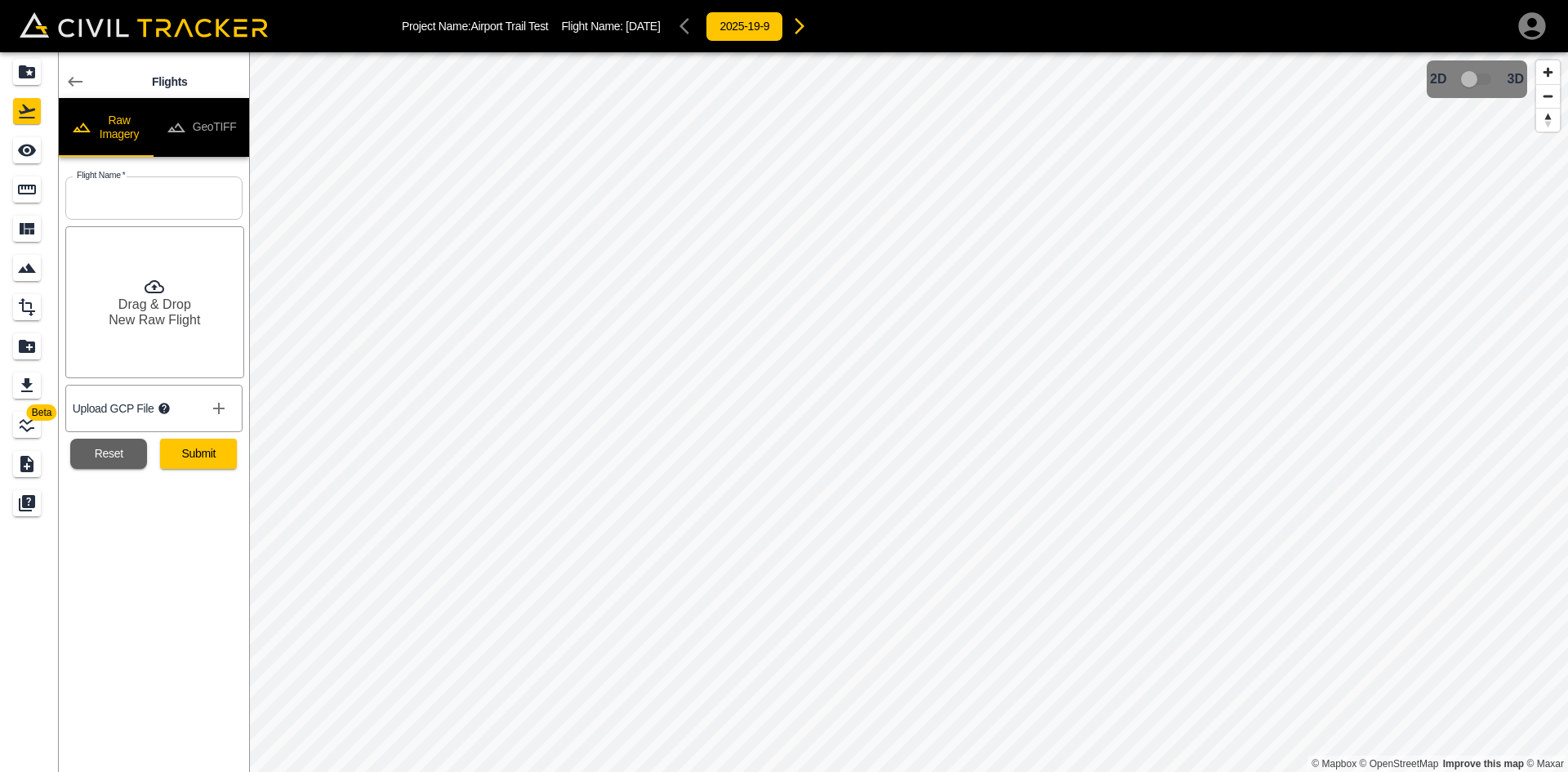
click at [213, 132] on button "GeoTIFF" at bounding box center [201, 127] width 96 height 59
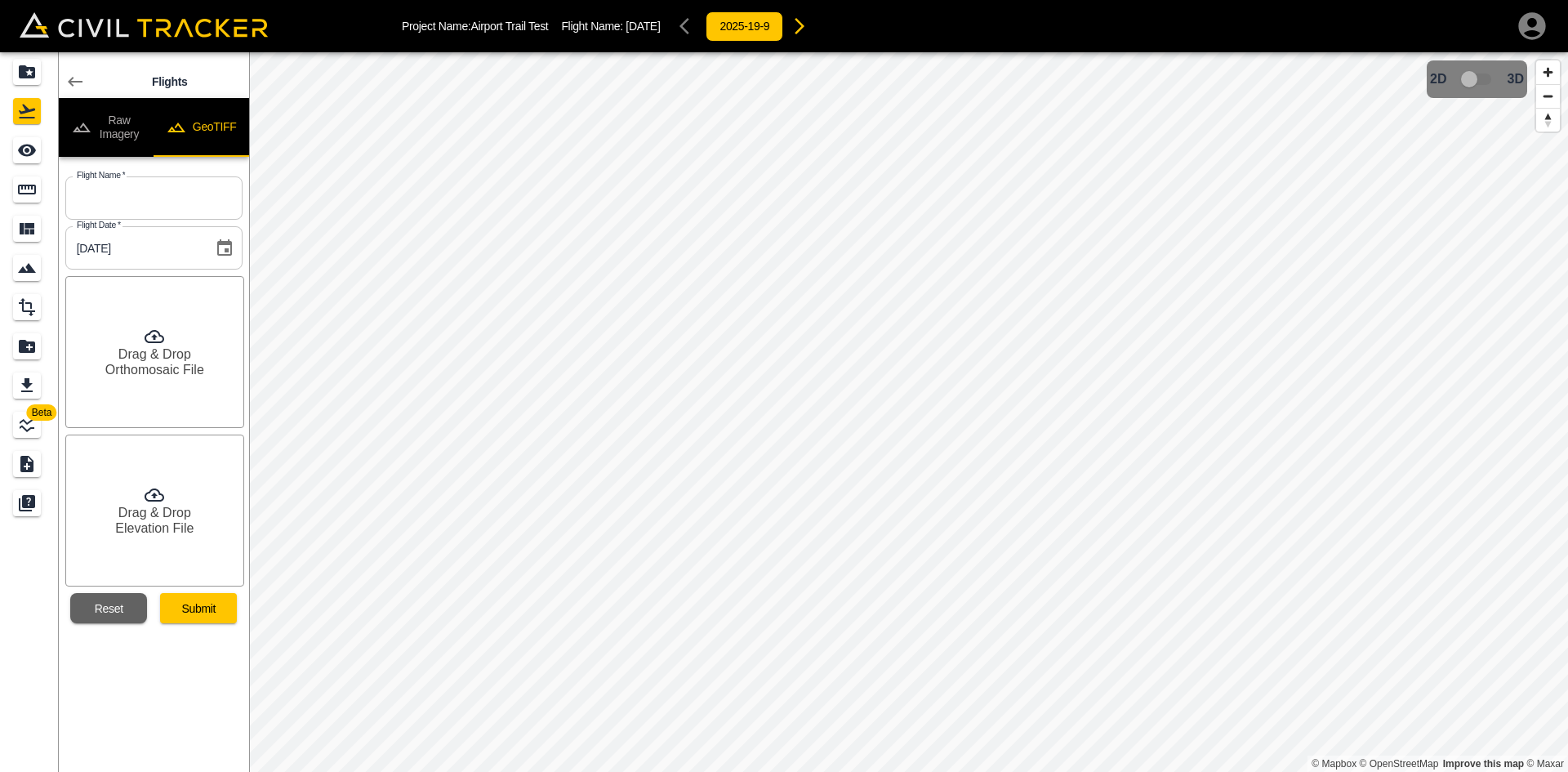
click at [147, 179] on input "text" at bounding box center [154, 198] width 178 height 43
type input "[DATE]"
click at [149, 384] on div "Drag & Drop Orthomosaic File" at bounding box center [154, 352] width 179 height 152
click at [159, 497] on icon at bounding box center [154, 495] width 20 height 20
click at [187, 612] on button "Submit" at bounding box center [198, 608] width 77 height 31
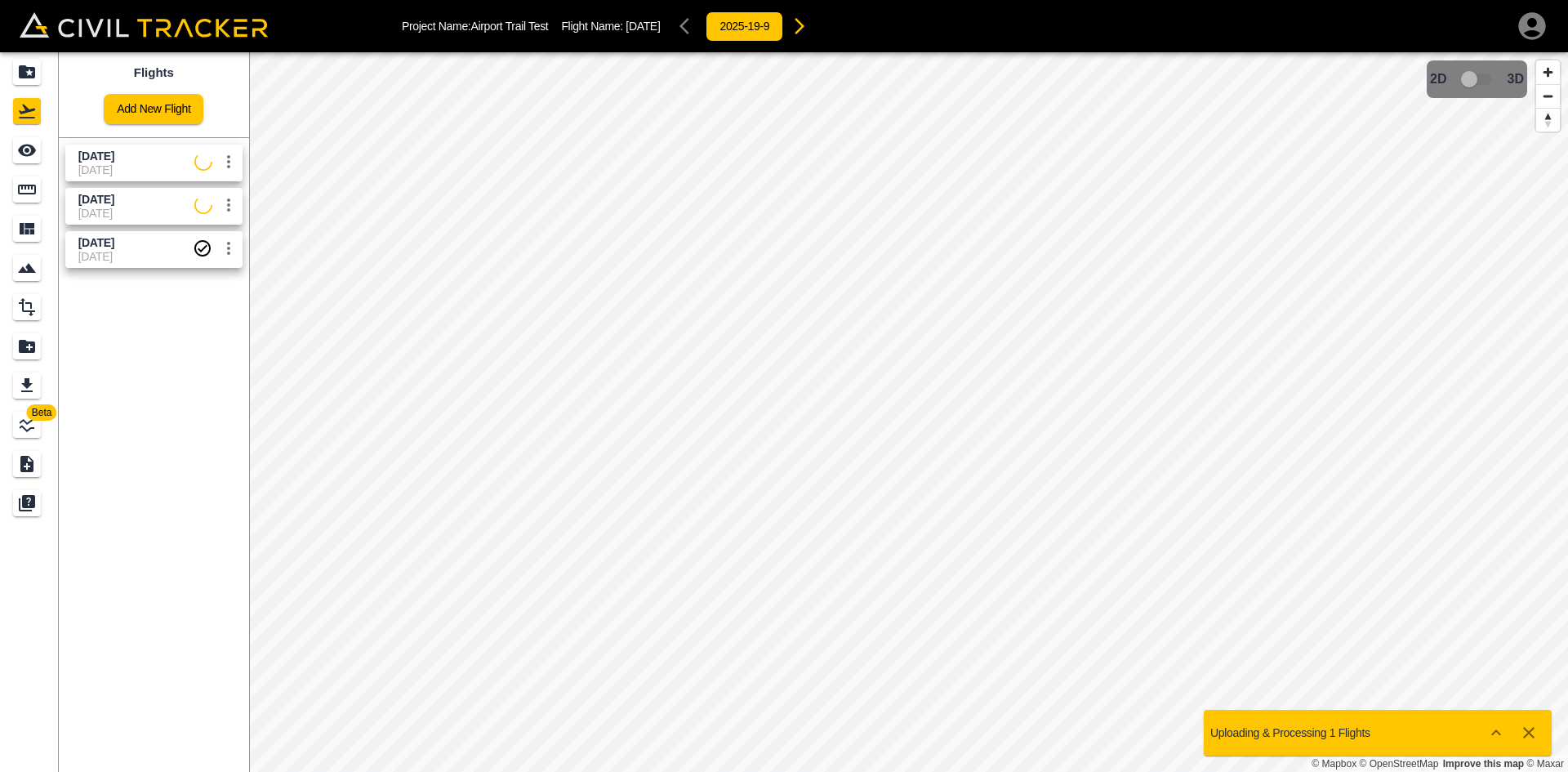
click at [130, 153] on span "[DATE]" at bounding box center [136, 156] width 116 height 16
click at [15, 151] on div "See" at bounding box center [27, 150] width 28 height 26
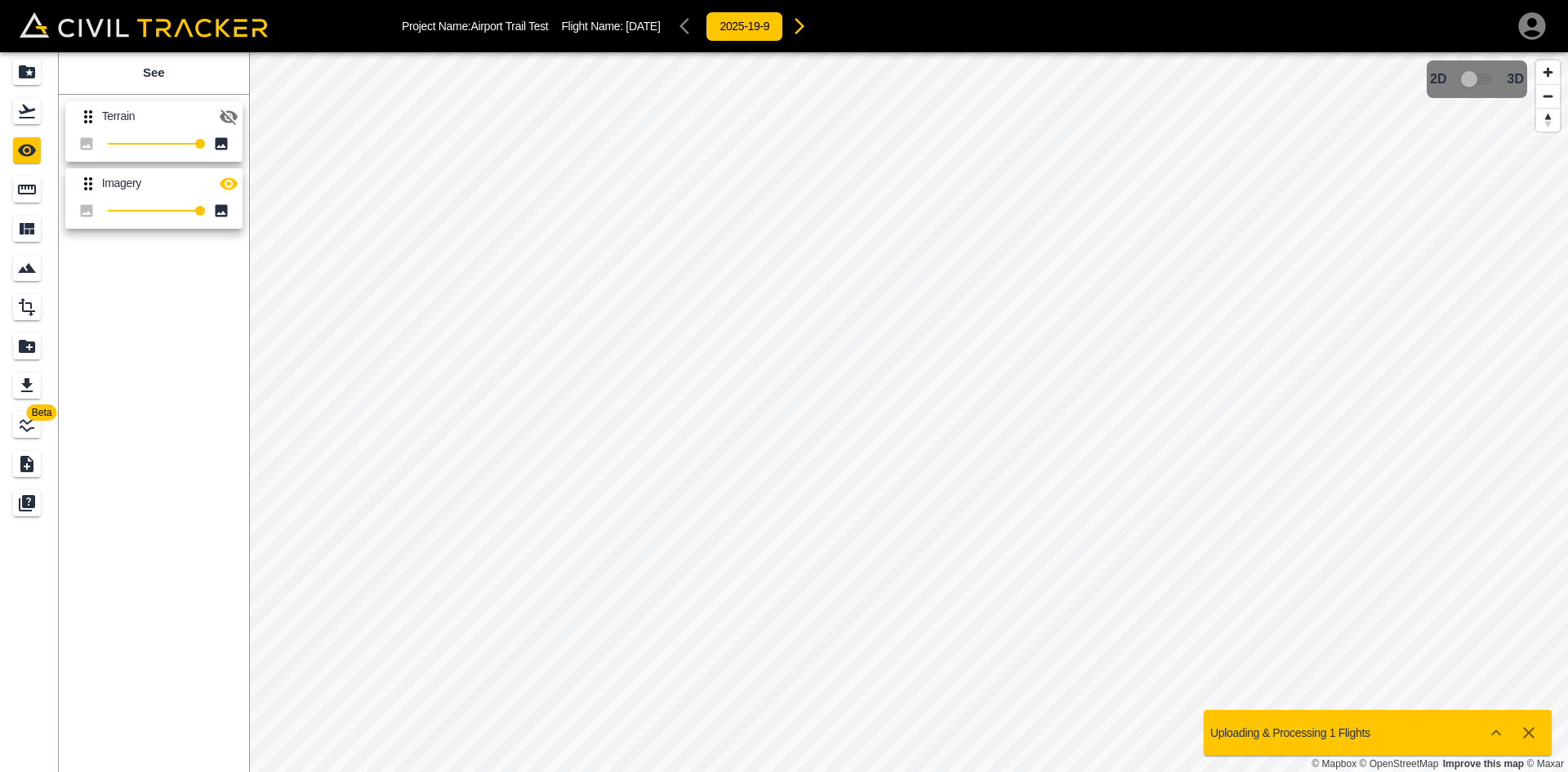
click at [232, 121] on icon "button" at bounding box center [229, 117] width 18 height 16
click at [31, 124] on link at bounding box center [29, 111] width 59 height 39
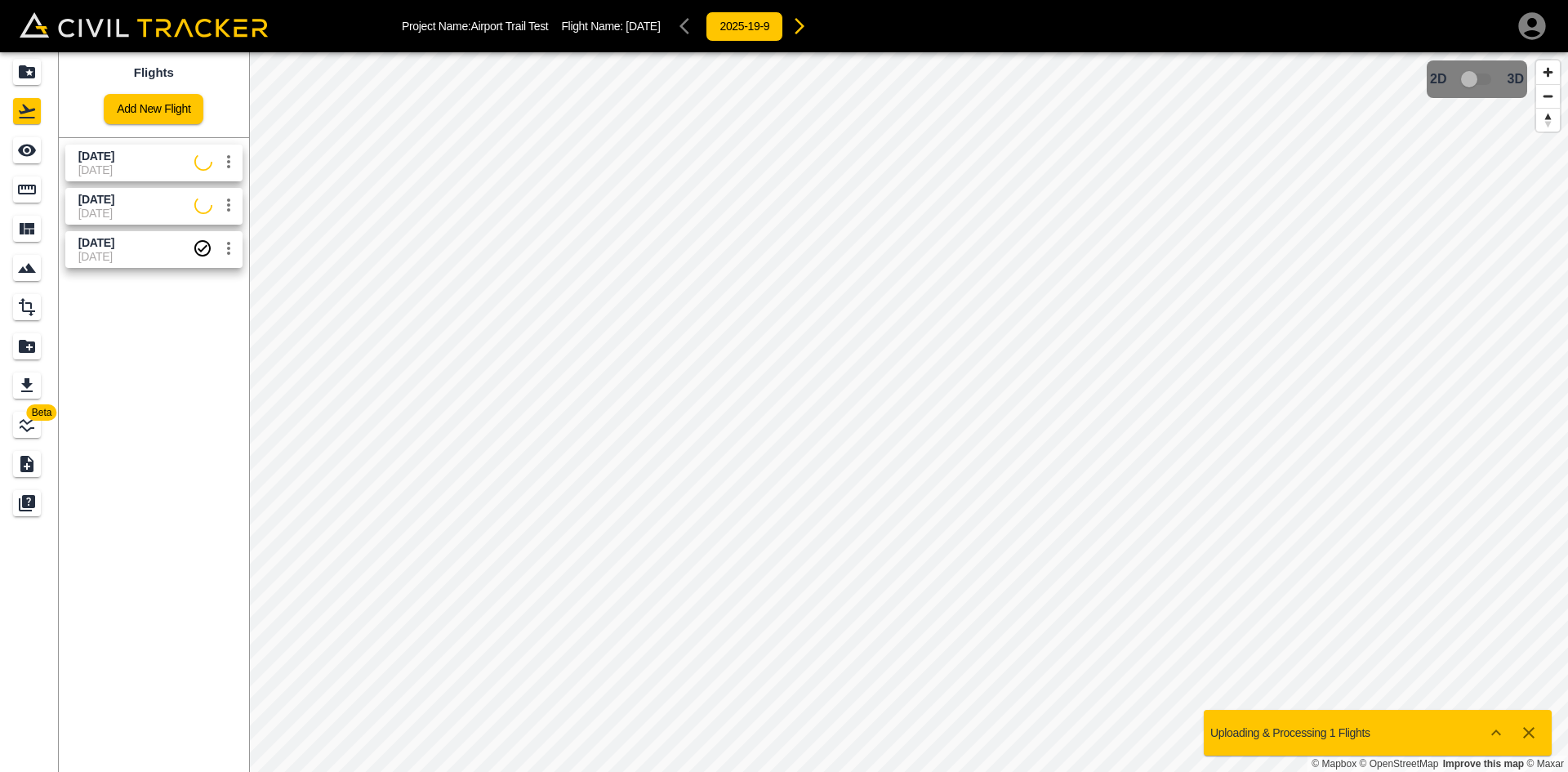
click at [112, 154] on span "[DATE]" at bounding box center [136, 156] width 116 height 16
click at [0, 151] on link at bounding box center [29, 149] width 59 height 39
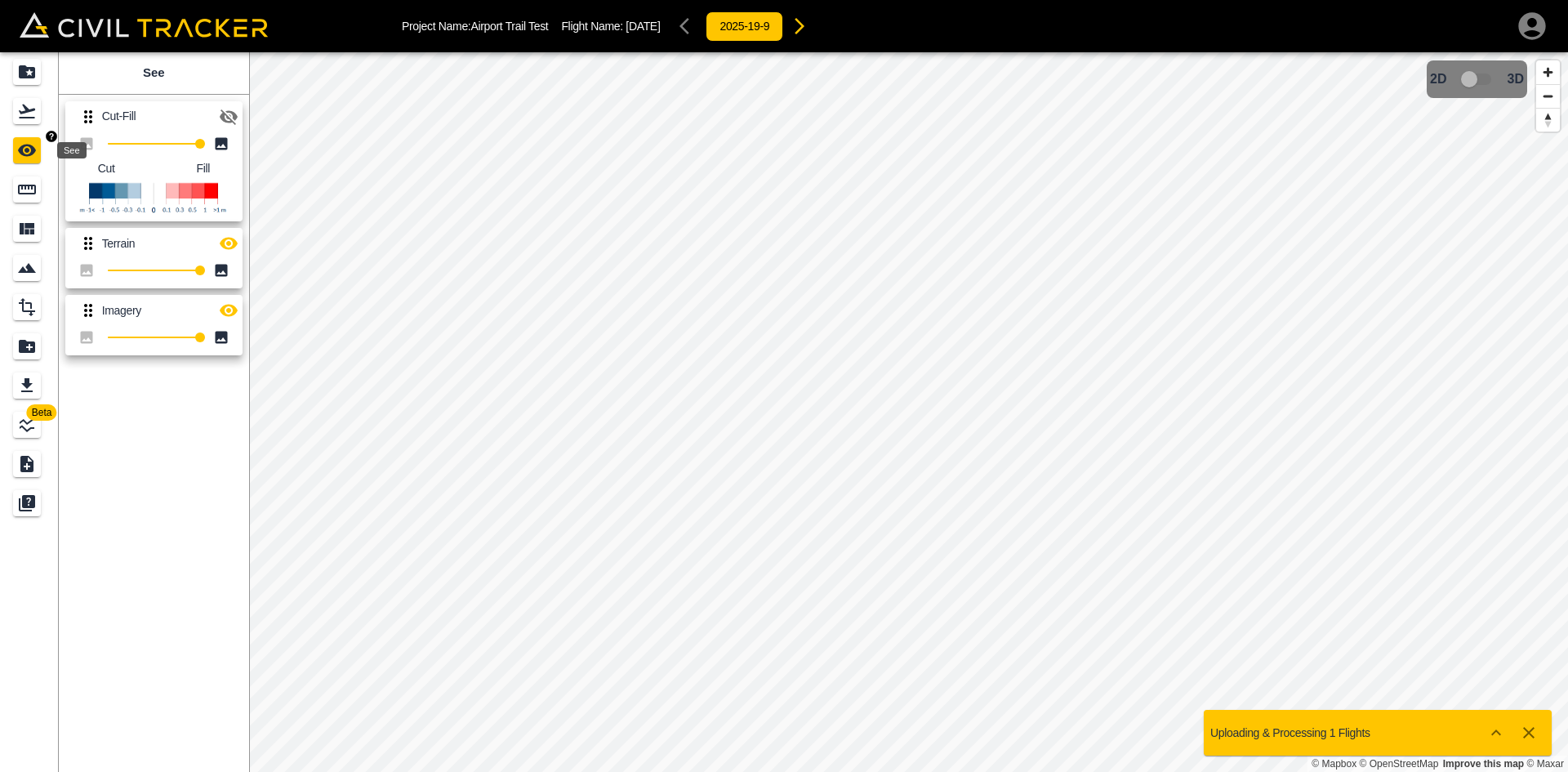
click at [31, 153] on icon "See" at bounding box center [27, 150] width 18 height 12
click at [228, 113] on icon "button" at bounding box center [229, 117] width 20 height 20
click at [233, 239] on icon "button" at bounding box center [229, 244] width 20 height 20
click at [233, 307] on icon "button" at bounding box center [229, 310] width 18 height 12
